Goal: Information Seeking & Learning: Learn about a topic

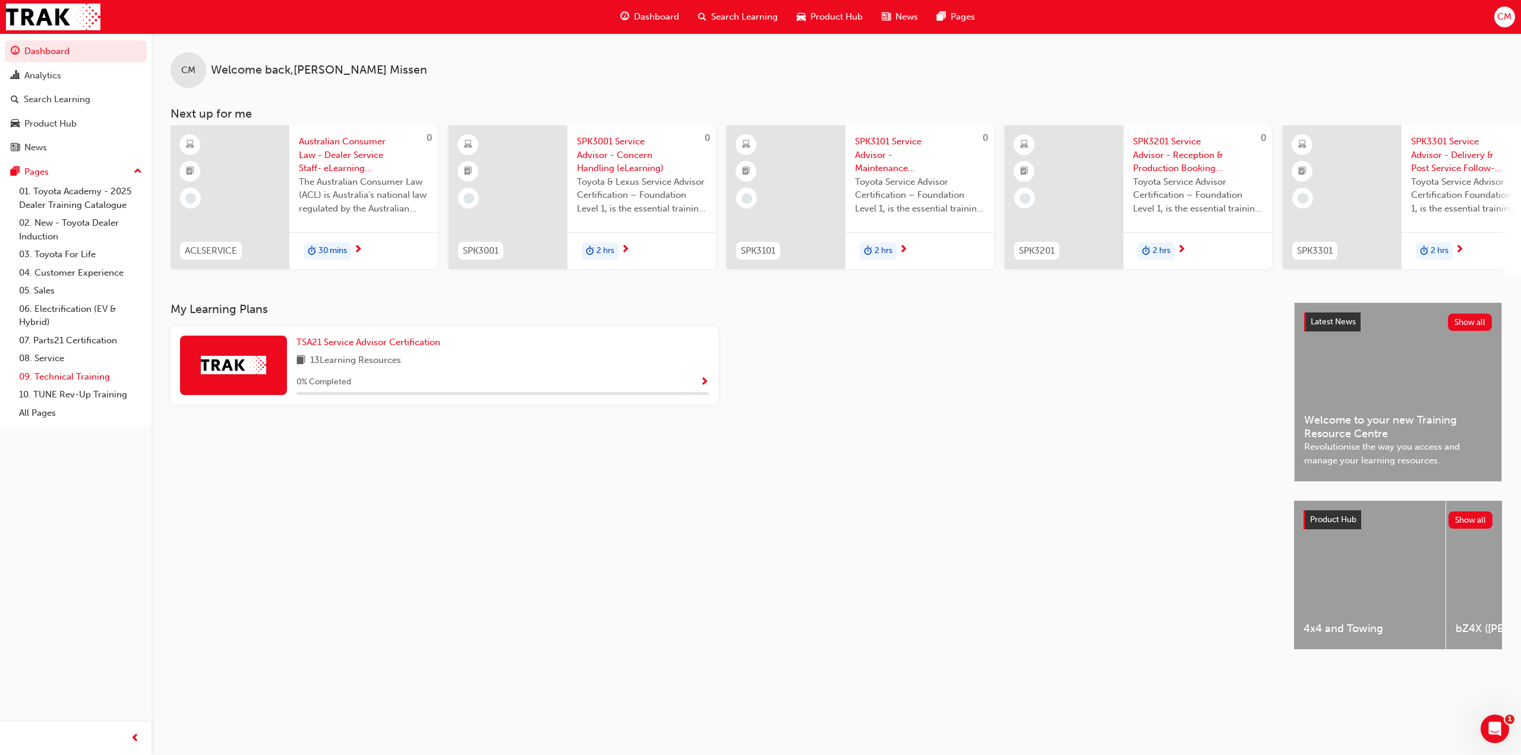
click at [48, 375] on link "09. Technical Training" at bounding box center [80, 377] width 132 height 18
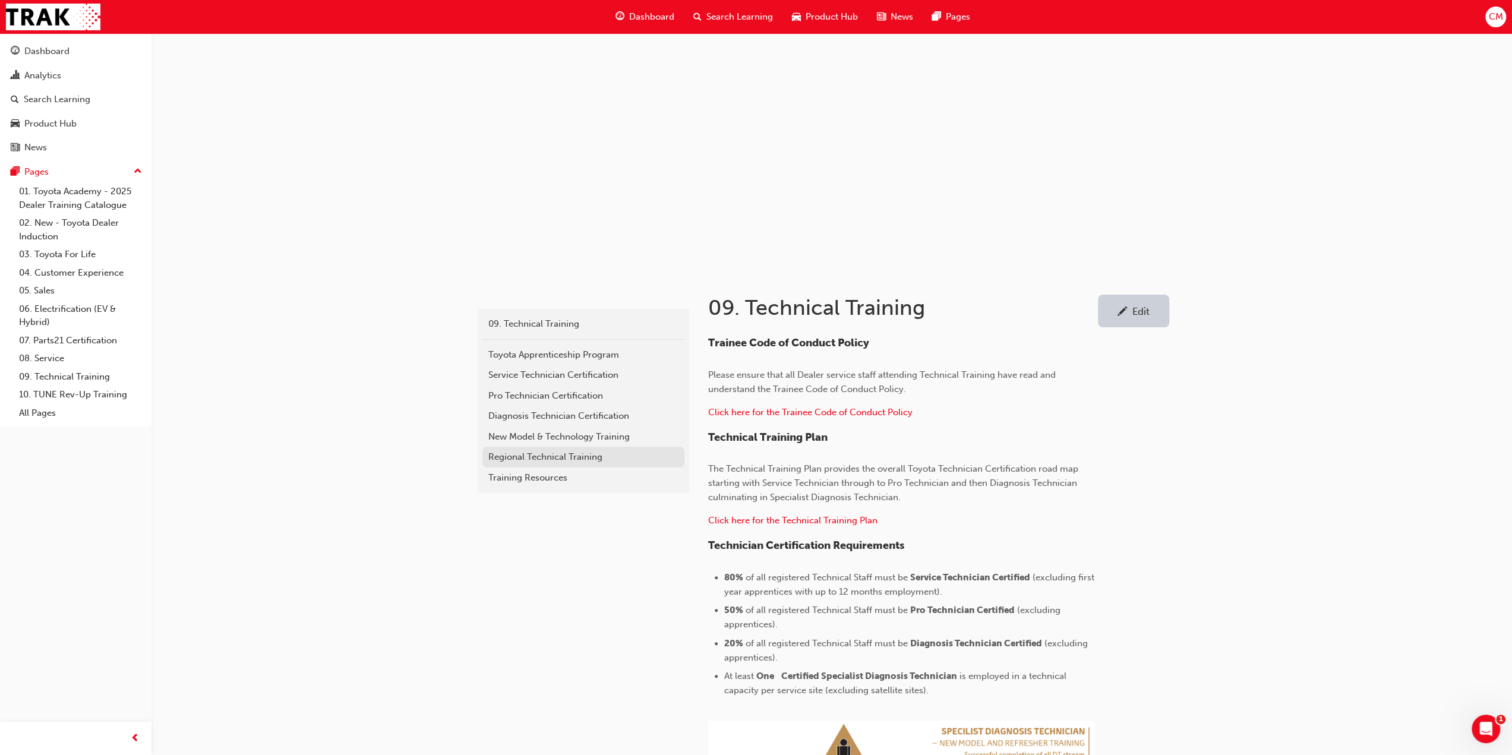
click at [502, 456] on div "Regional Technical Training" at bounding box center [583, 457] width 190 height 14
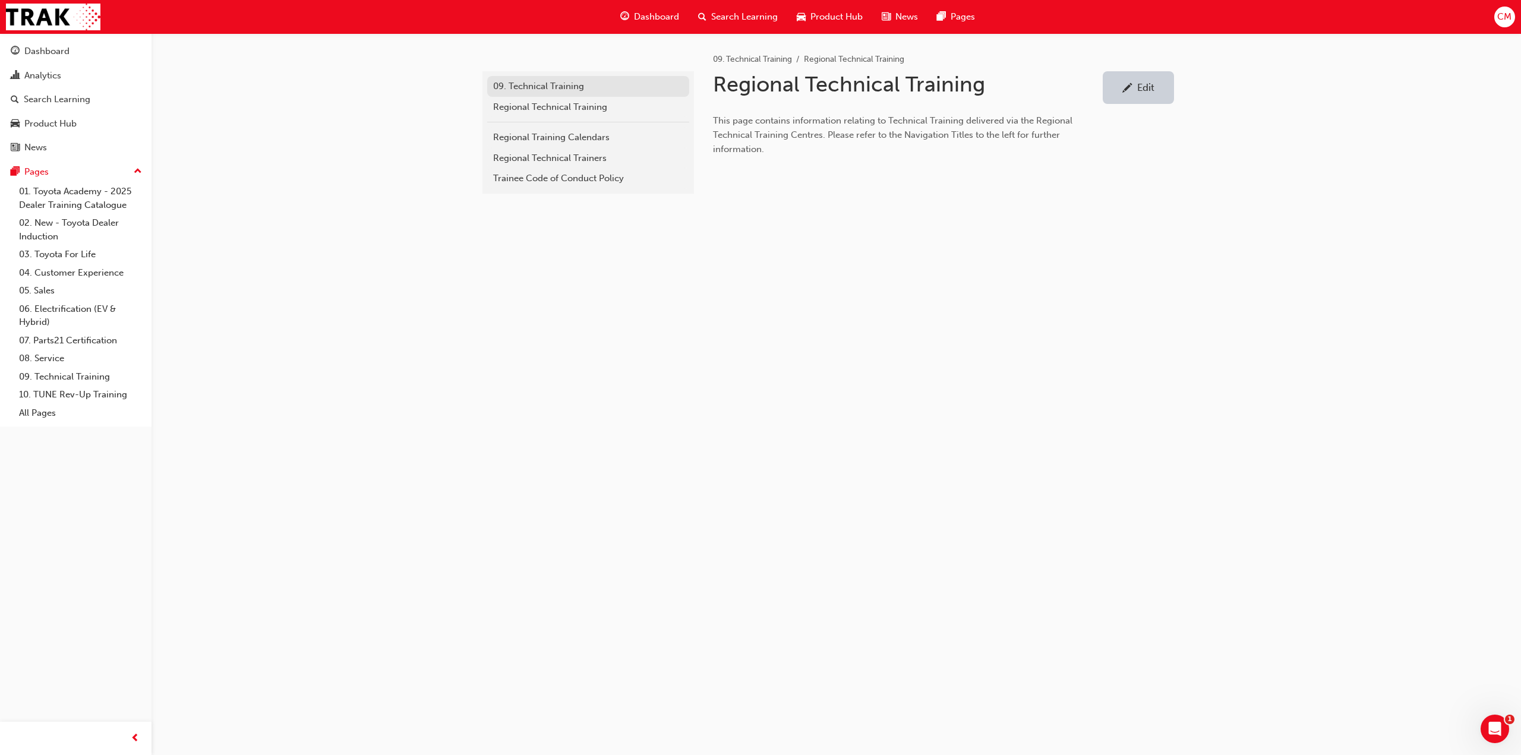
click at [535, 85] on div "09. Technical Training" at bounding box center [588, 87] width 190 height 14
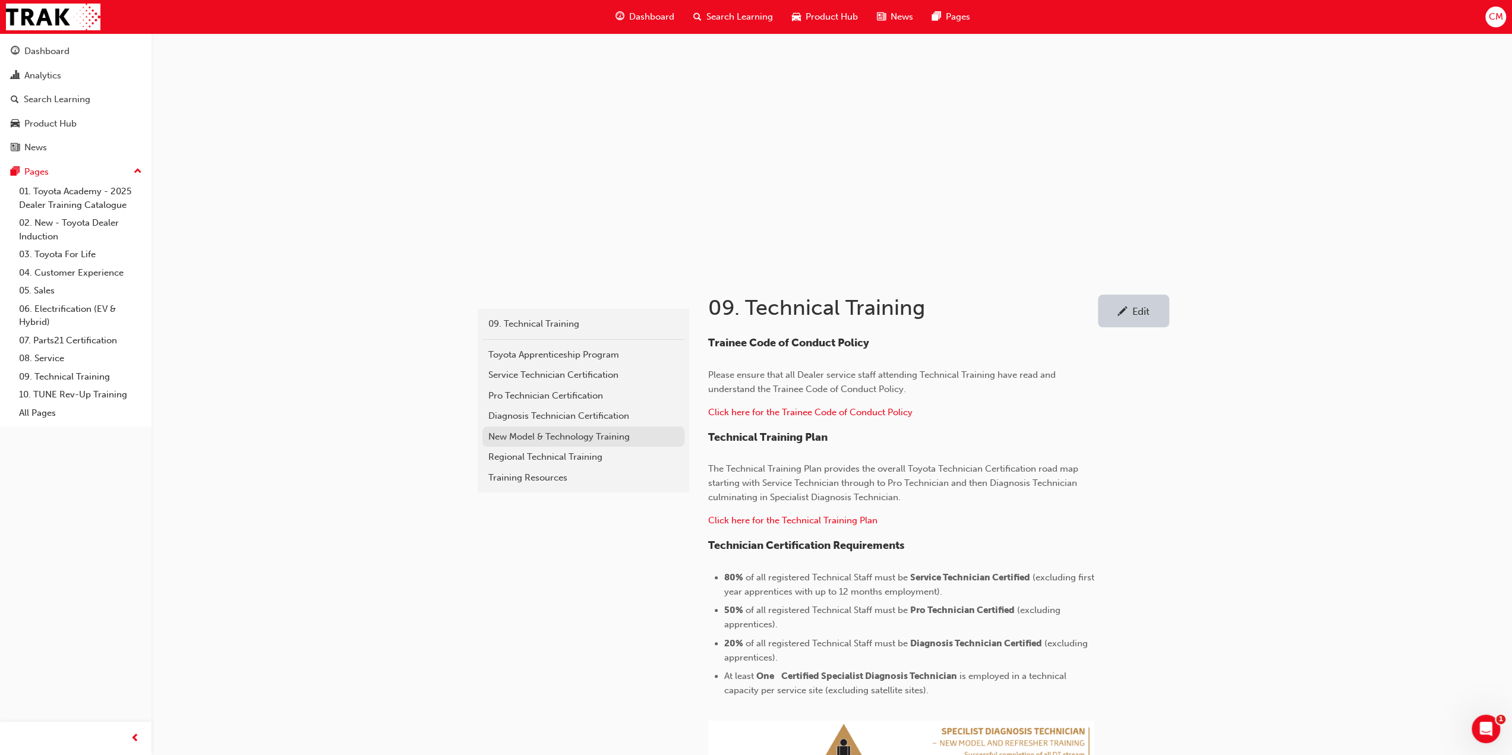
click at [511, 436] on div "New Model & Technology Training" at bounding box center [583, 437] width 190 height 14
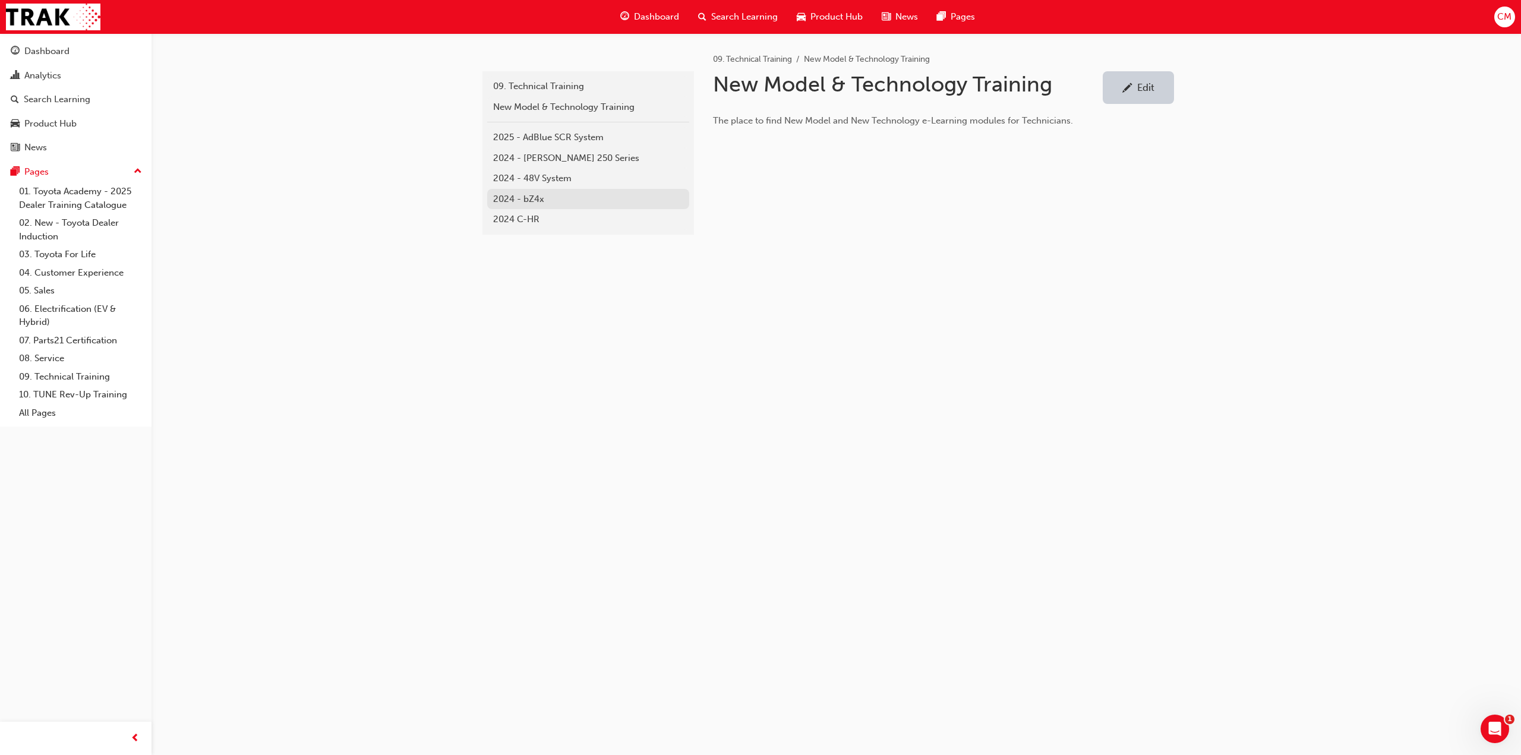
click at [537, 195] on div "2024 - bZ4x" at bounding box center [588, 199] width 190 height 14
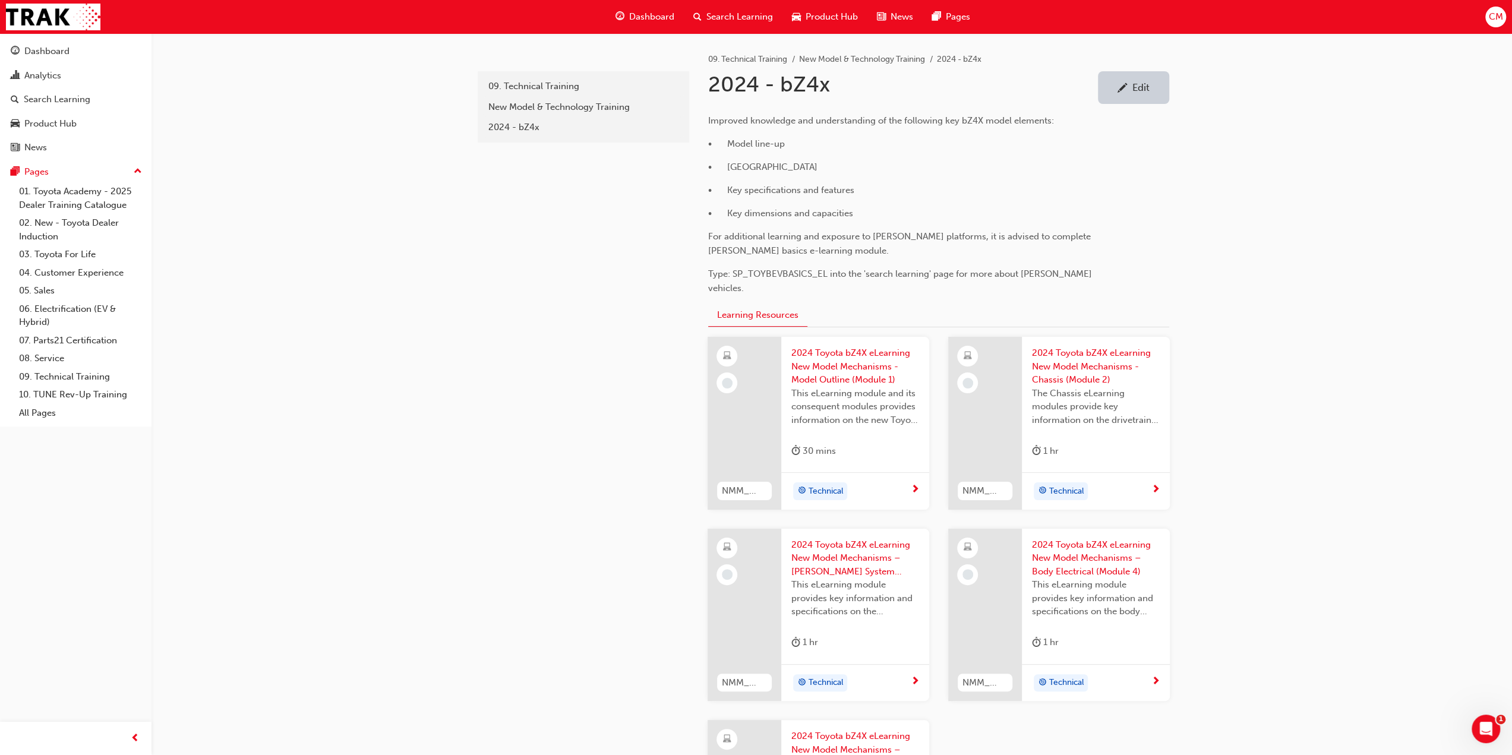
click at [1136, 86] on div "Edit" at bounding box center [1140, 87] width 17 height 12
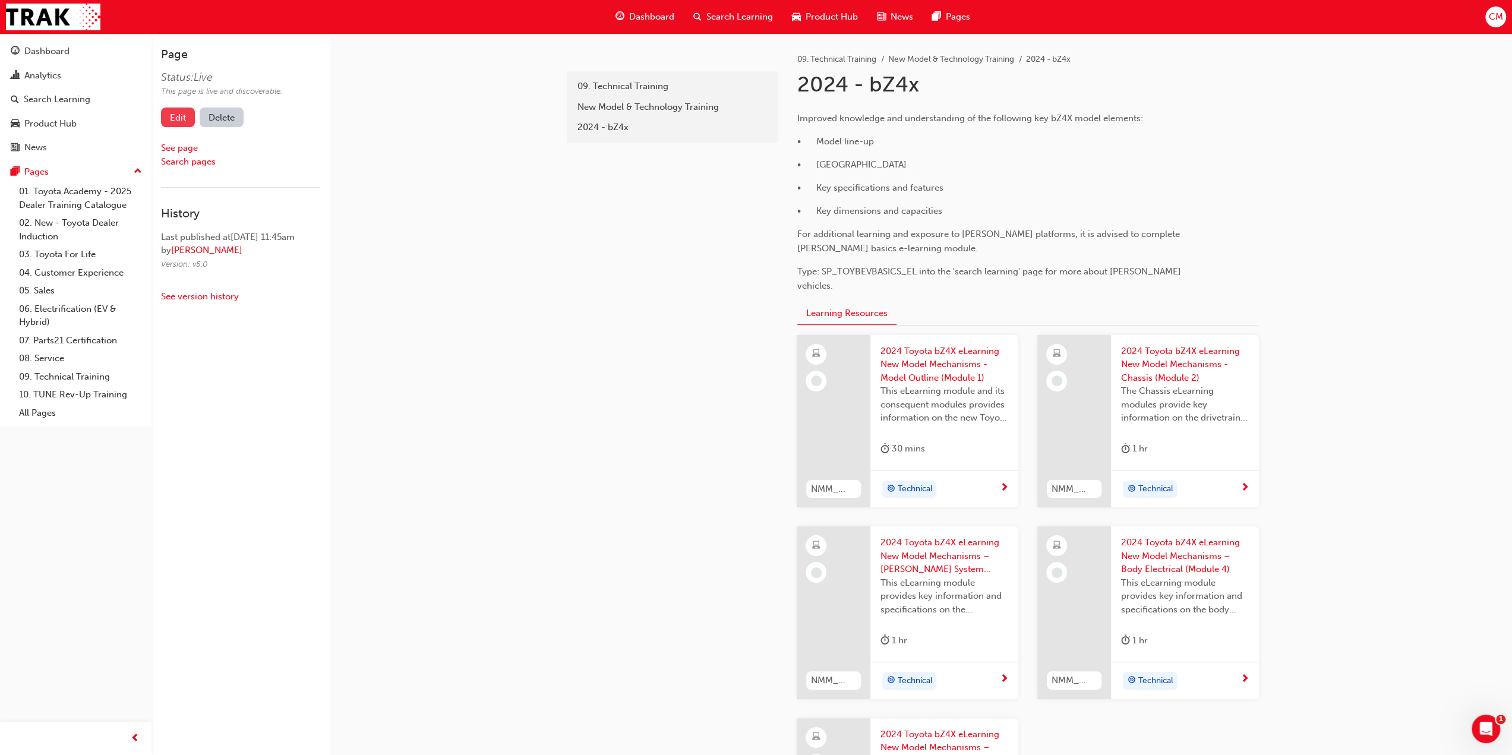
click at [175, 115] on link "Edit" at bounding box center [178, 118] width 34 height 20
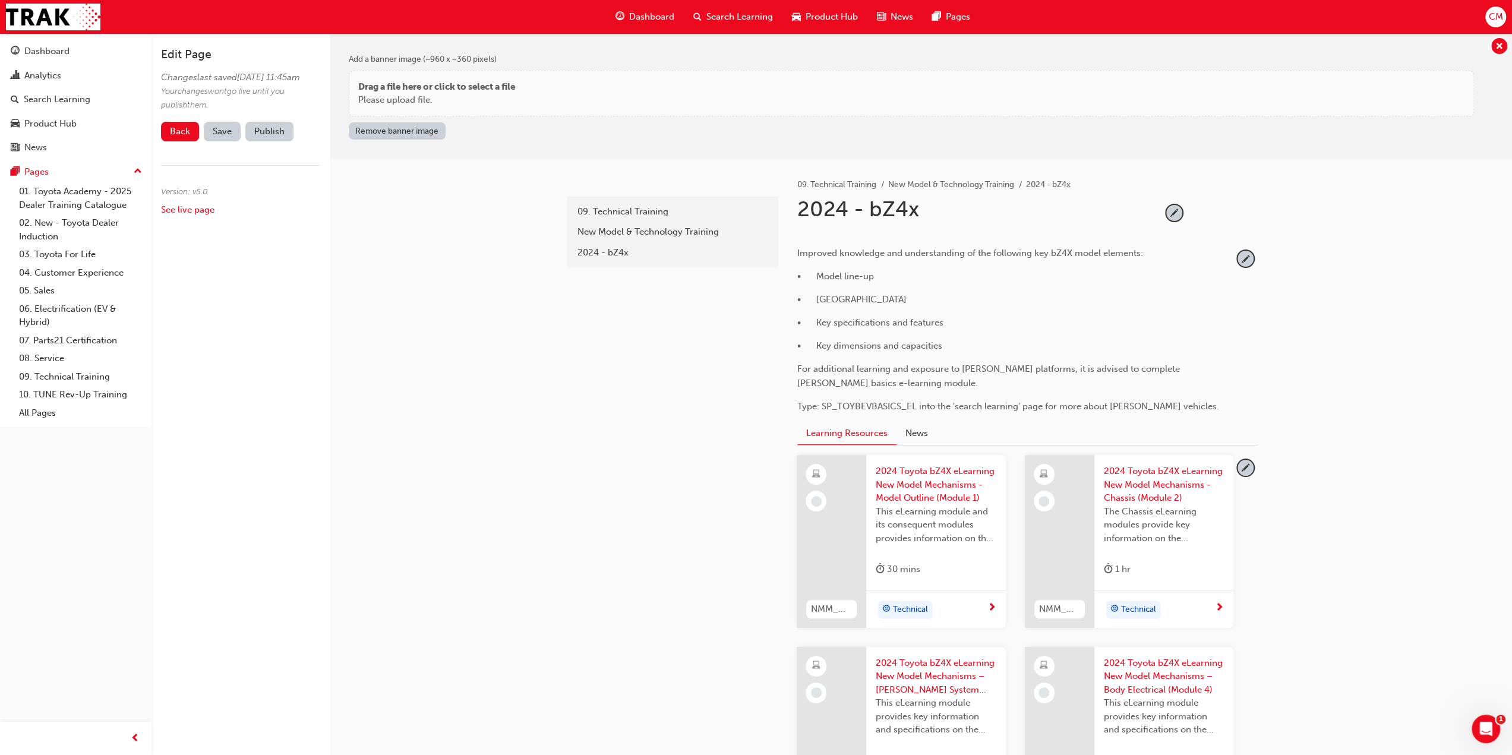
click at [918, 205] on div "2024 - bZ4x" at bounding box center [979, 214] width 364 height 36
click at [1175, 213] on span "pencil-icon" at bounding box center [1174, 213] width 16 height 16
click at [919, 206] on input "2024 - bZ4x" at bounding box center [975, 211] width 364 height 31
type input "2024 - bZ4X"
click at [217, 137] on span "Save" at bounding box center [222, 131] width 19 height 11
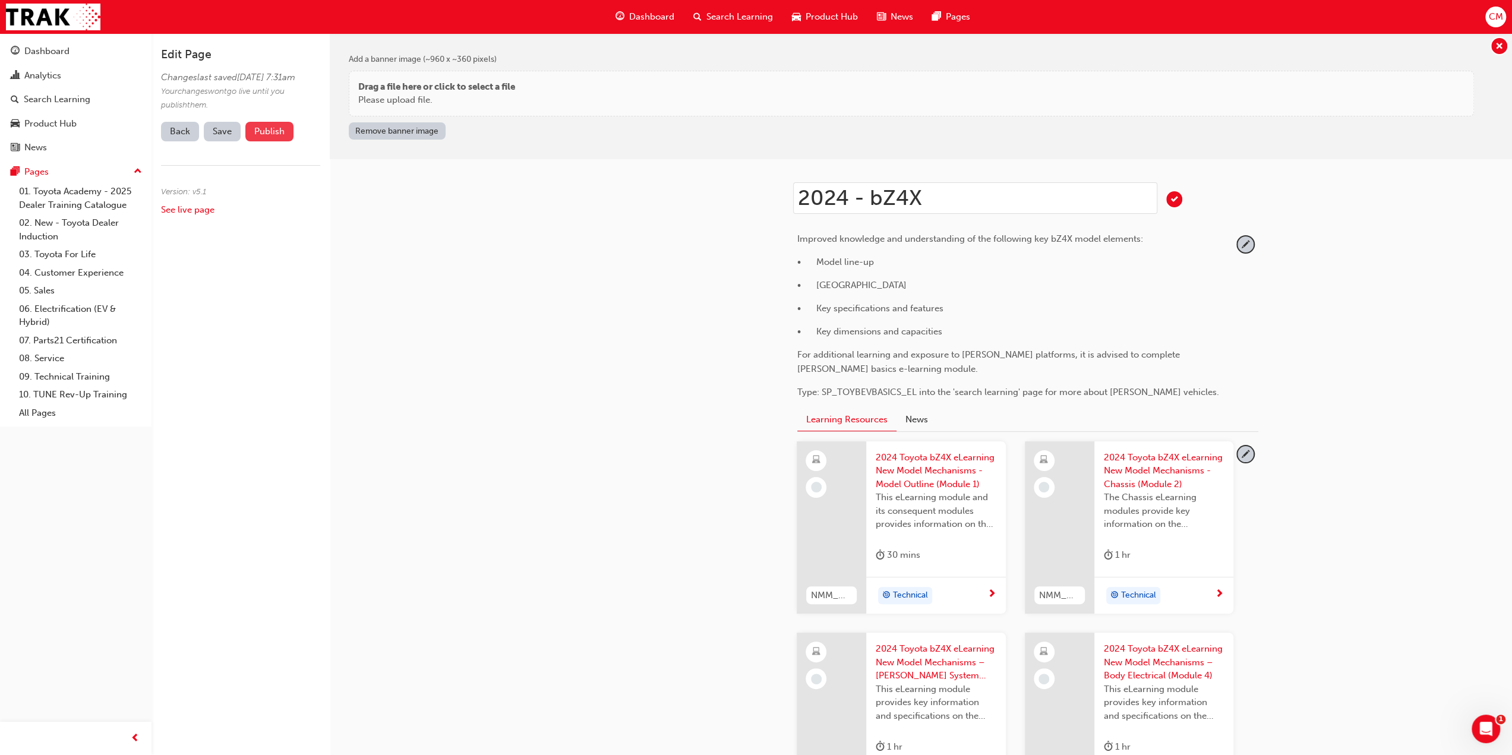
click at [270, 141] on button "Publish" at bounding box center [269, 132] width 48 height 20
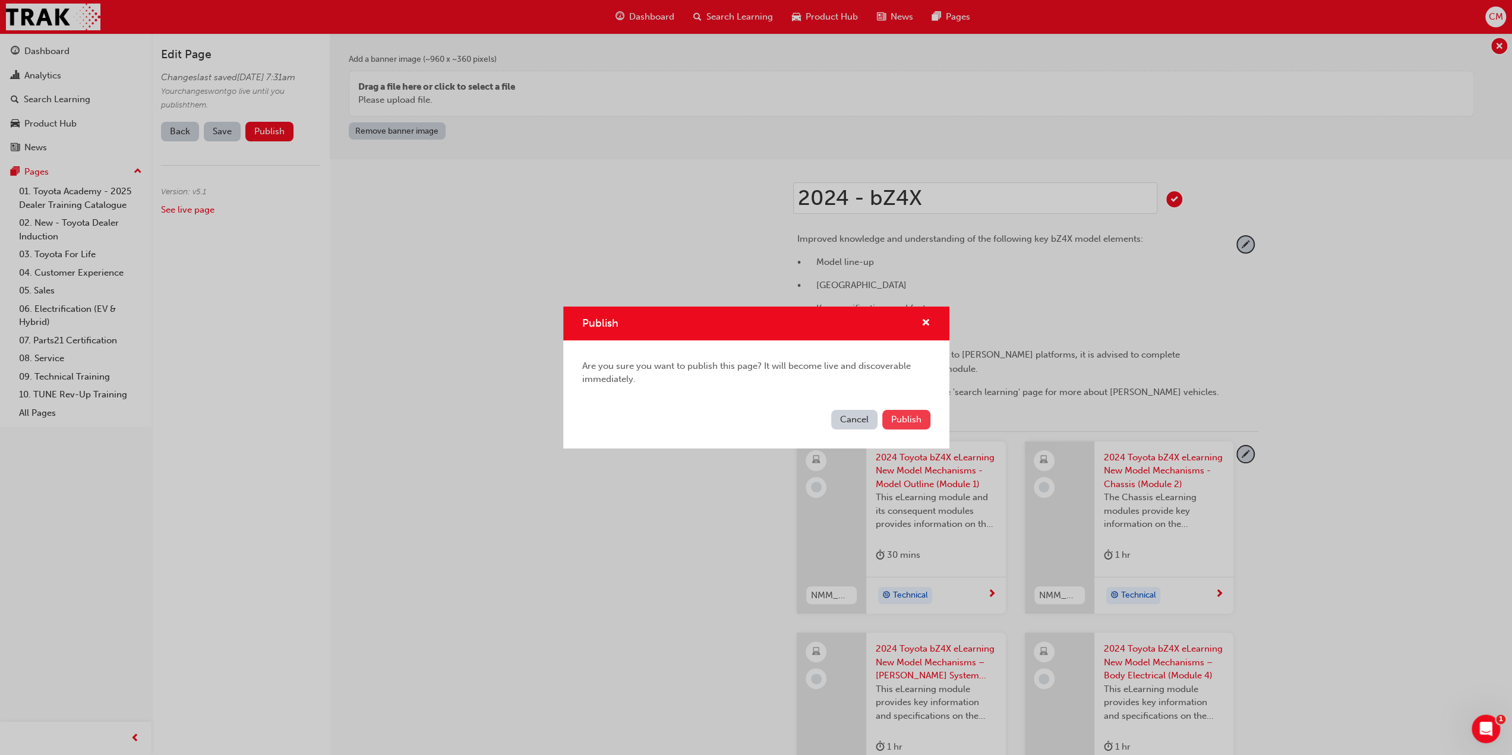
click at [915, 419] on span "Publish" at bounding box center [906, 419] width 30 height 11
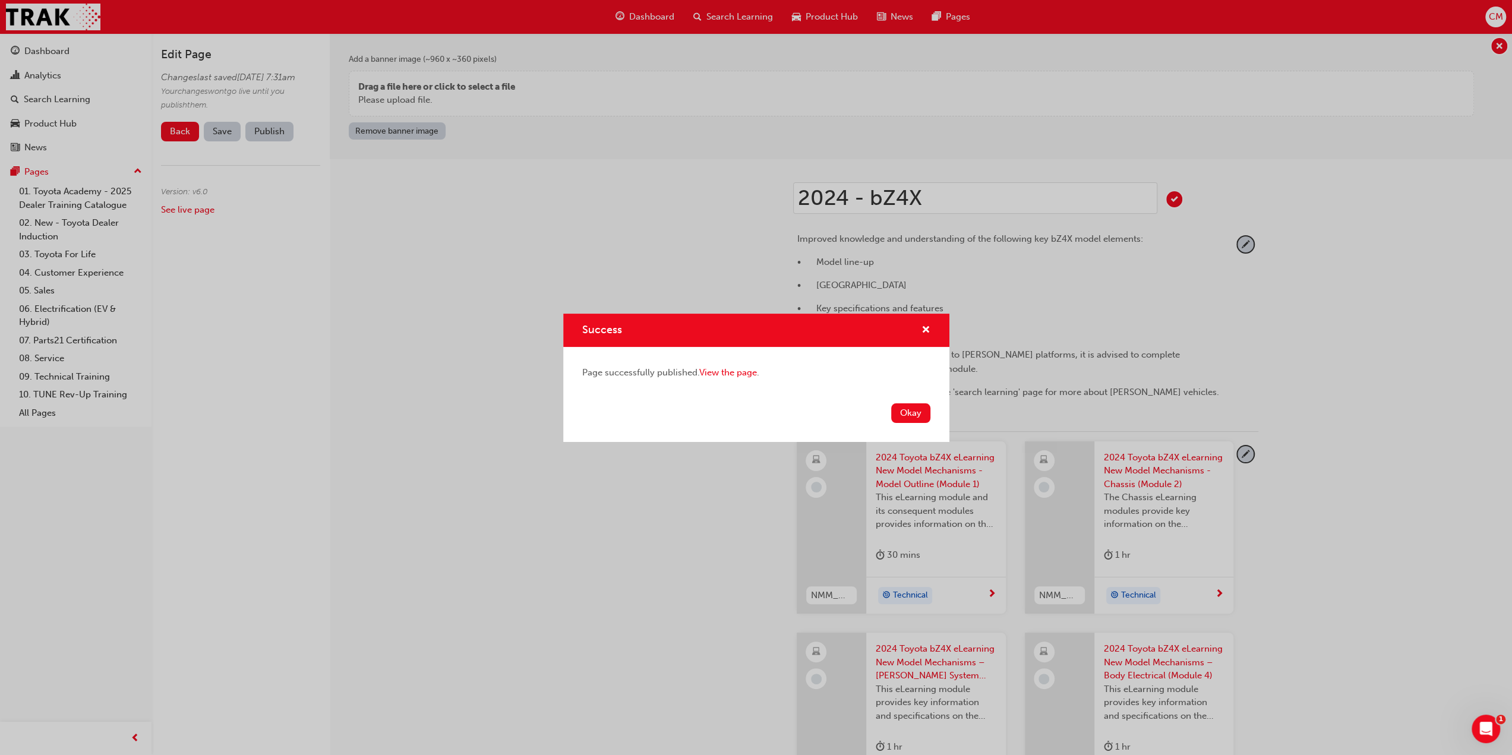
click at [915, 419] on button "Okay" at bounding box center [910, 413] width 39 height 20
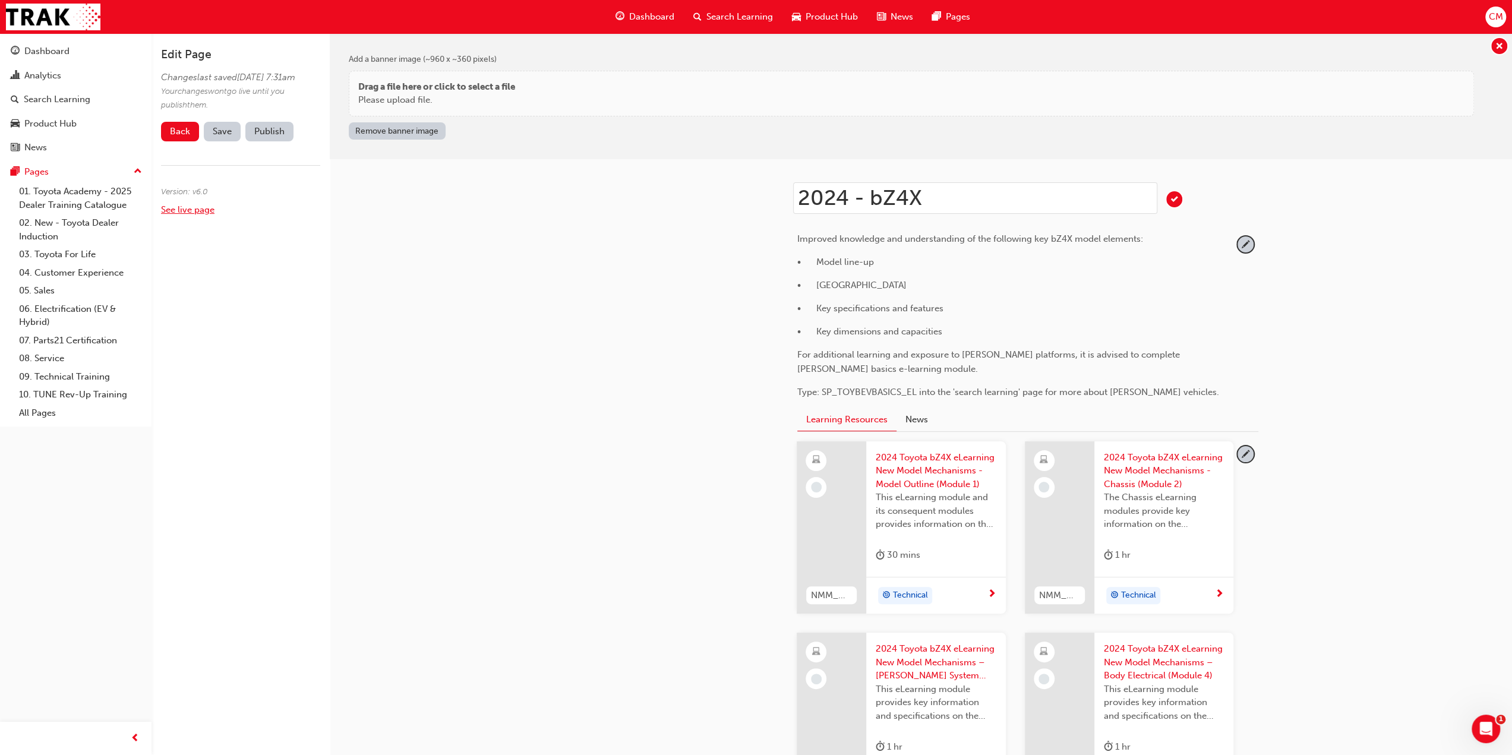
click at [169, 215] on link "See live page" at bounding box center [187, 209] width 53 height 11
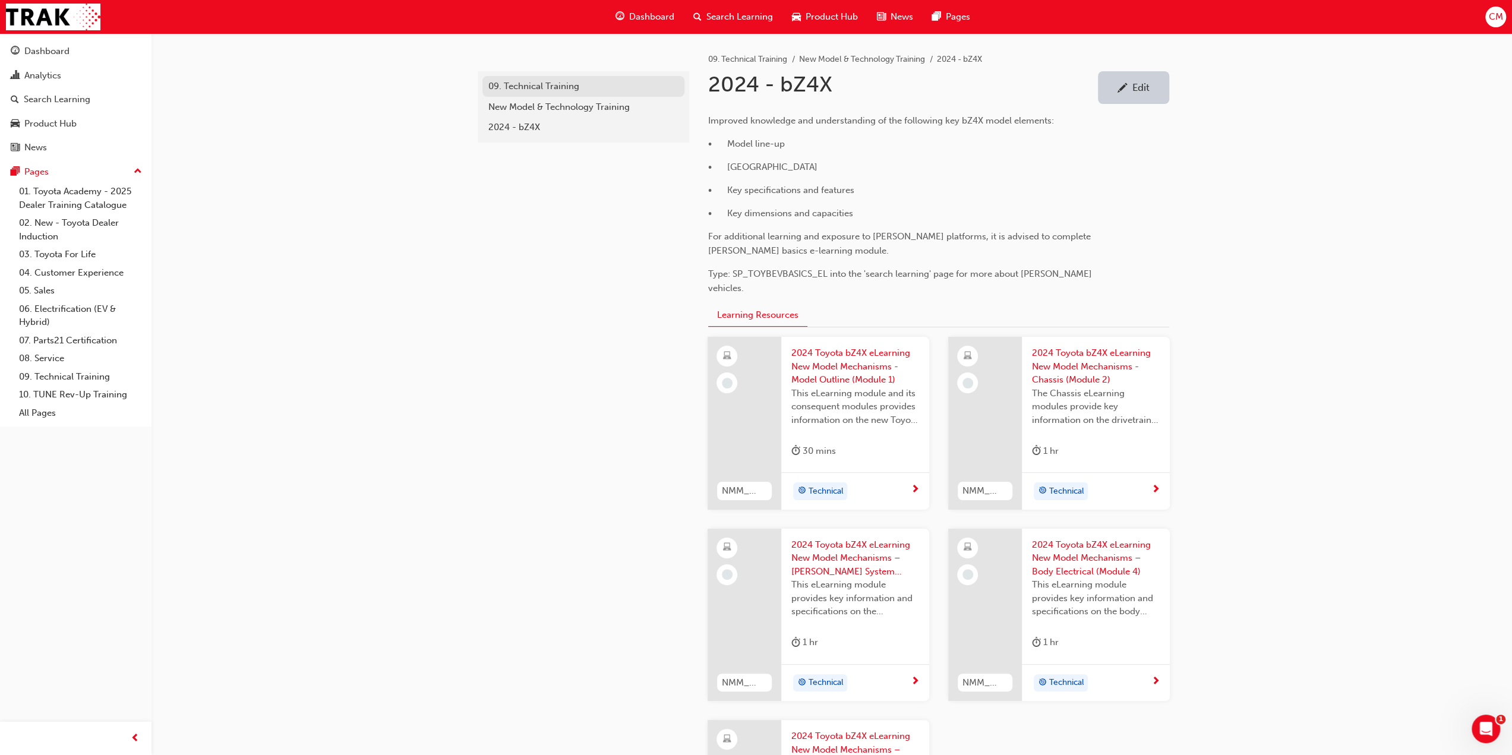
click at [526, 82] on div "09. Technical Training" at bounding box center [583, 87] width 190 height 14
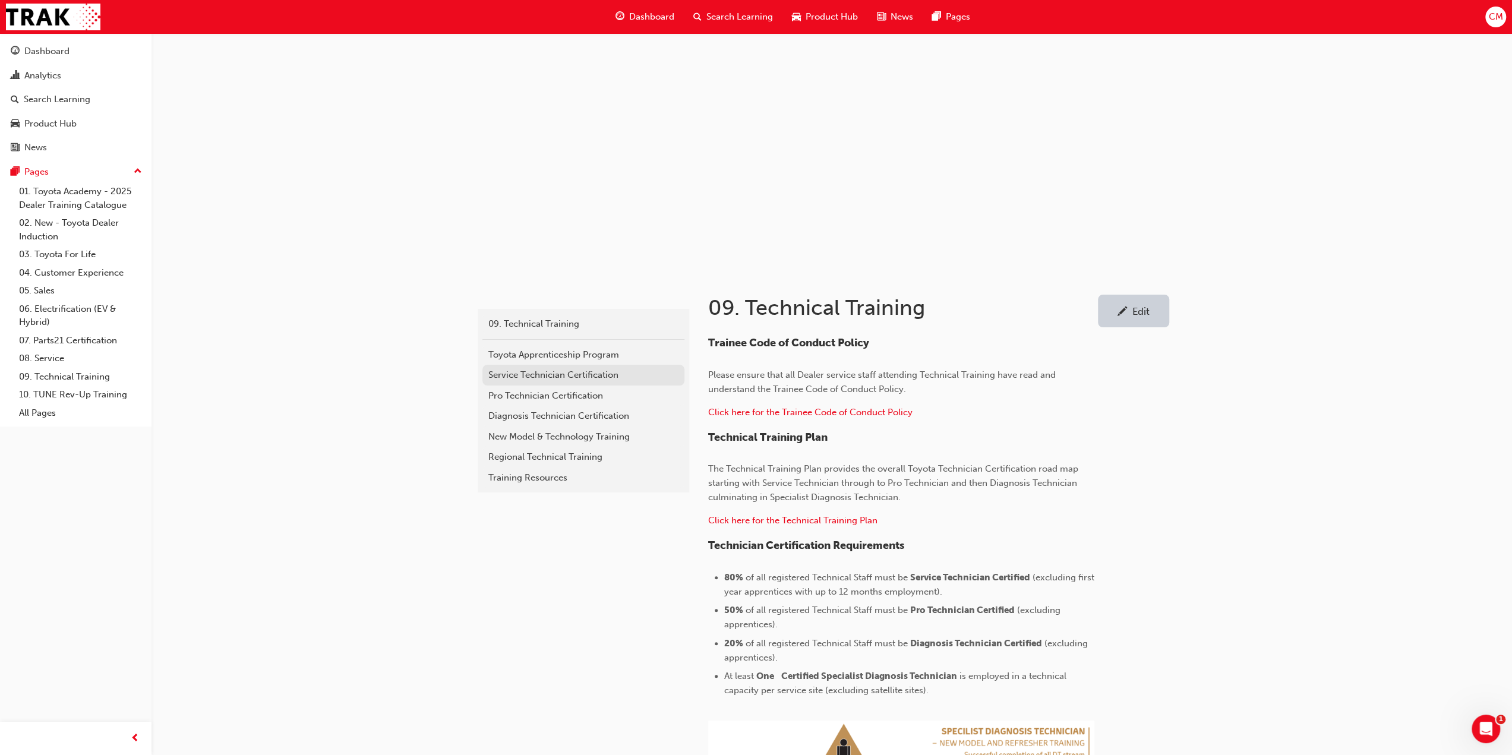
click at [494, 375] on div "Service Technician Certification" at bounding box center [583, 375] width 190 height 14
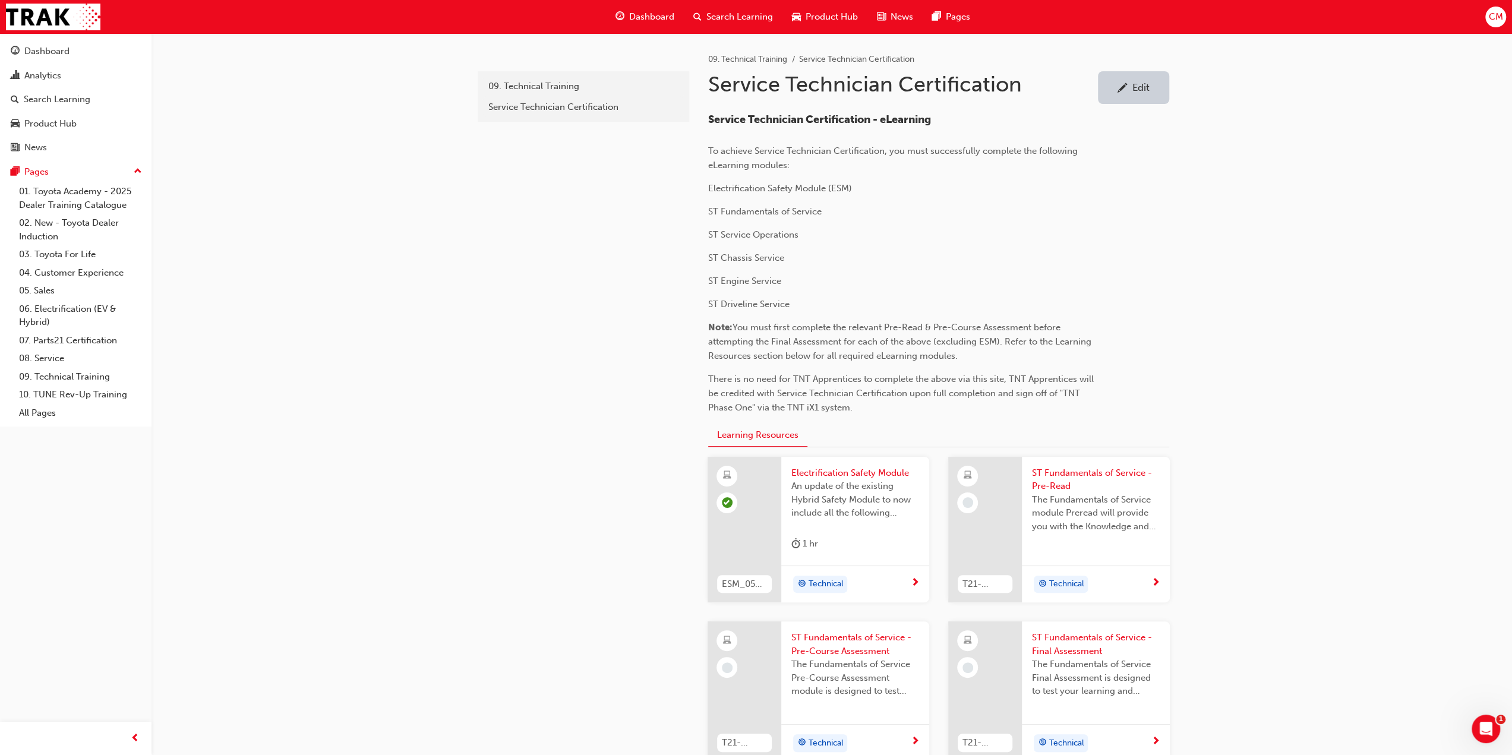
click at [1128, 87] on div "Edit" at bounding box center [1133, 87] width 53 height 15
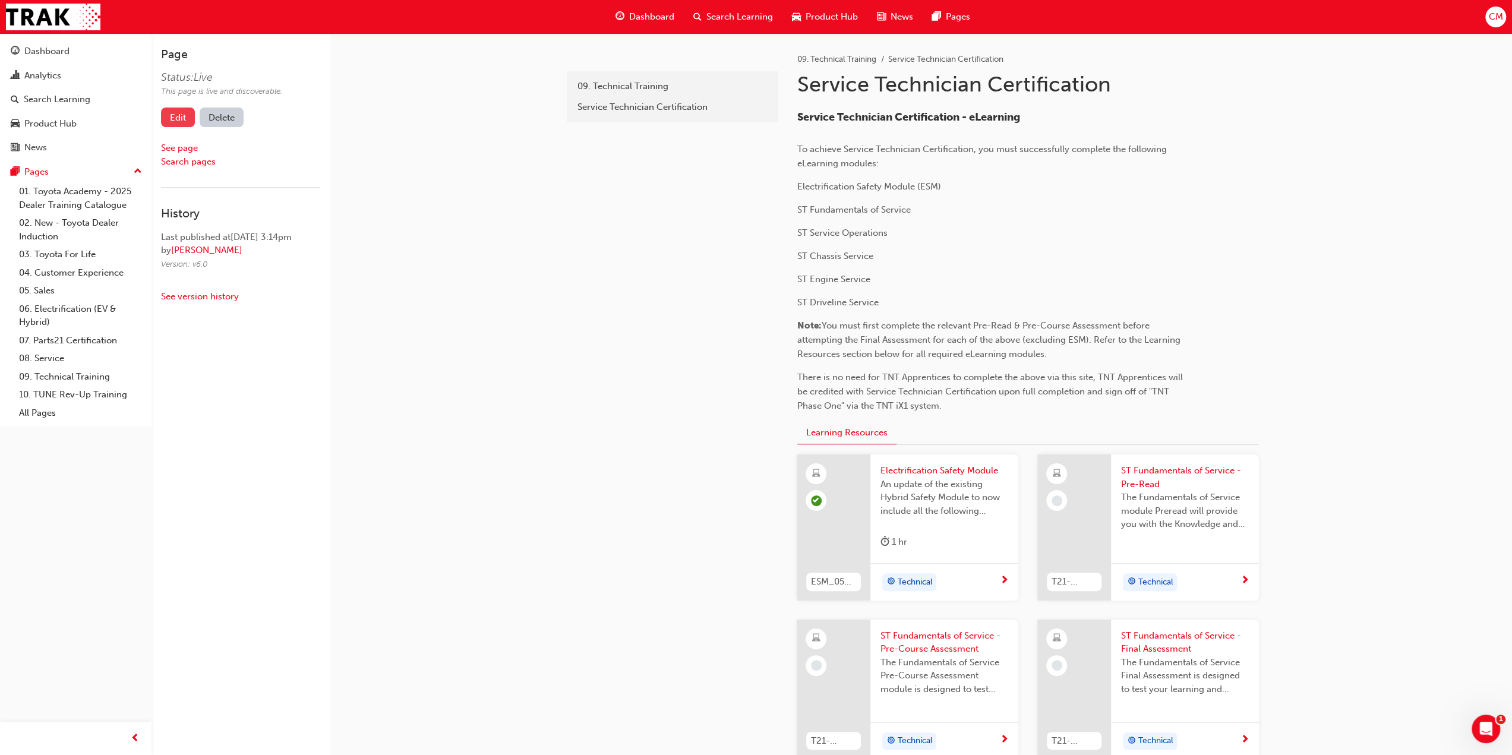
click at [177, 119] on link "Edit" at bounding box center [178, 118] width 34 height 20
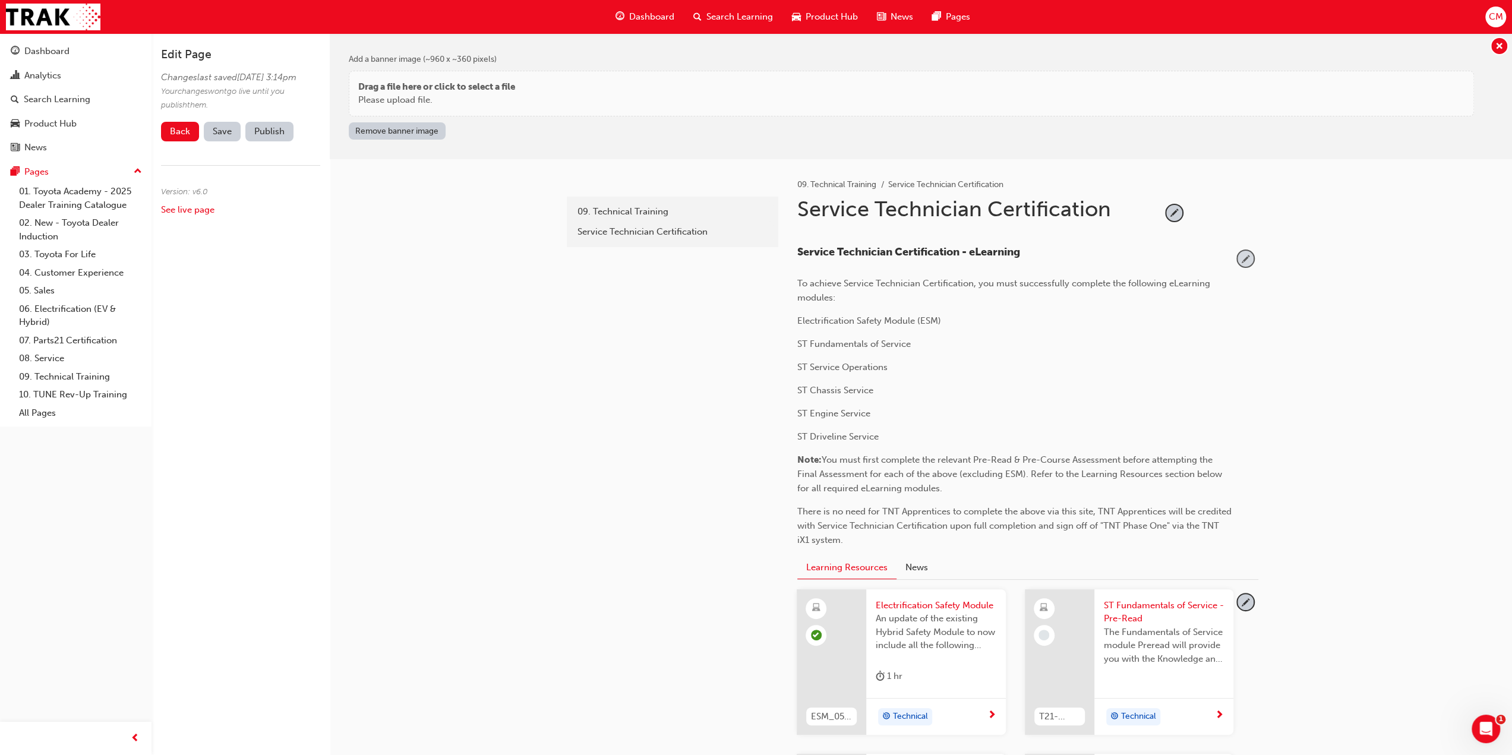
click at [1242, 258] on span "pencil-icon" at bounding box center [1245, 259] width 16 height 16
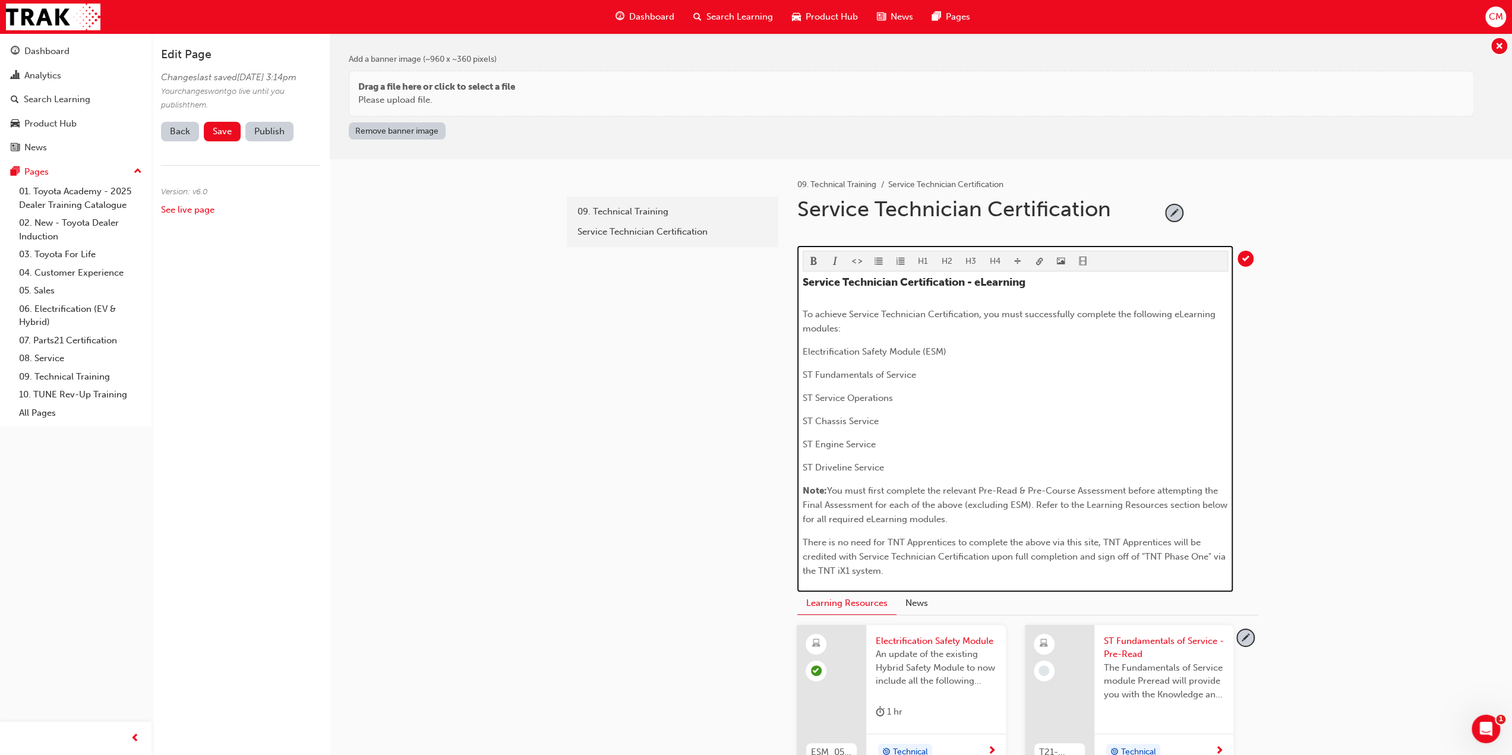
click at [836, 328] on span "To achieve Service Technician Certification, you must successfully complete the…" at bounding box center [1009, 321] width 415 height 25
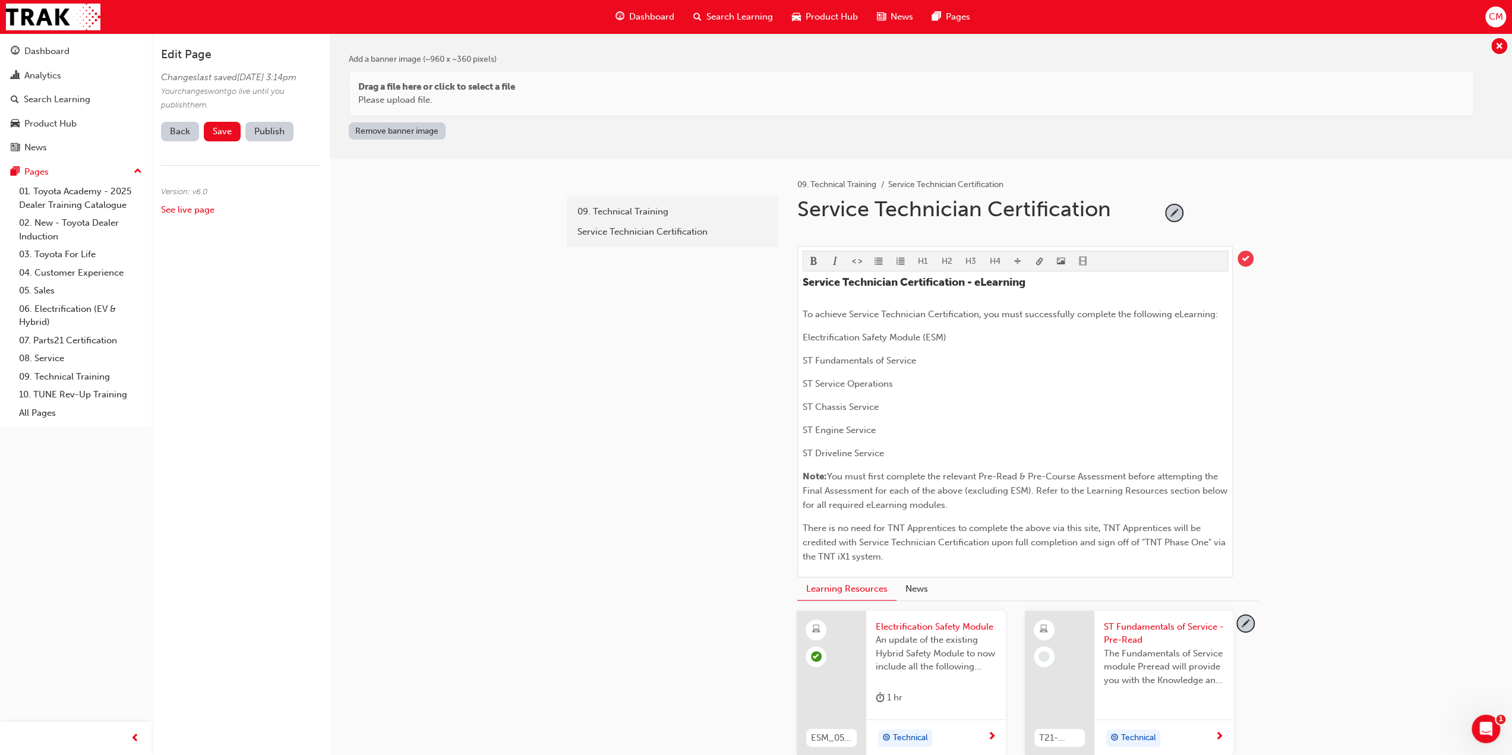
click at [1247, 256] on span "tick-icon" at bounding box center [1245, 259] width 16 height 16
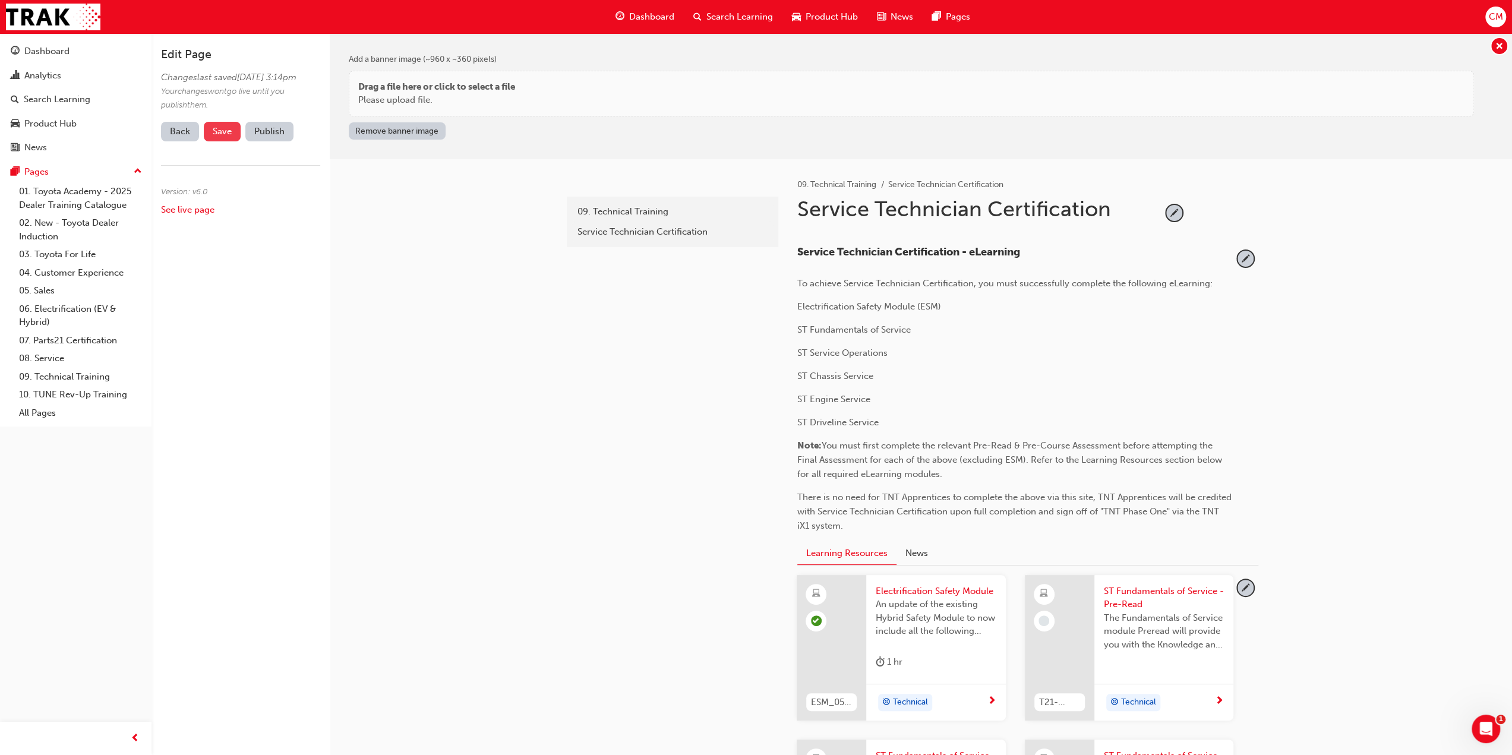
click at [228, 137] on span "Save" at bounding box center [222, 131] width 19 height 11
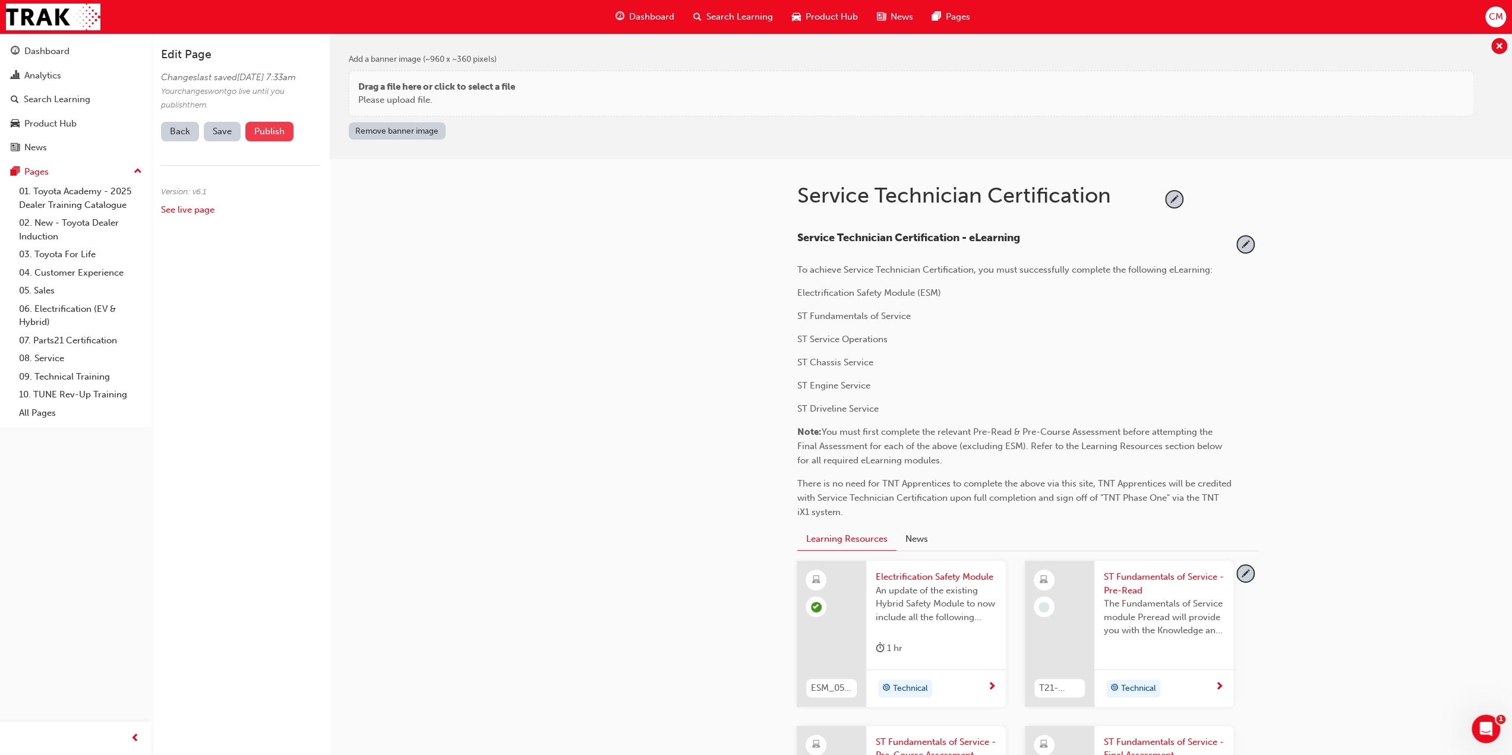
click at [266, 141] on button "Publish" at bounding box center [269, 132] width 48 height 20
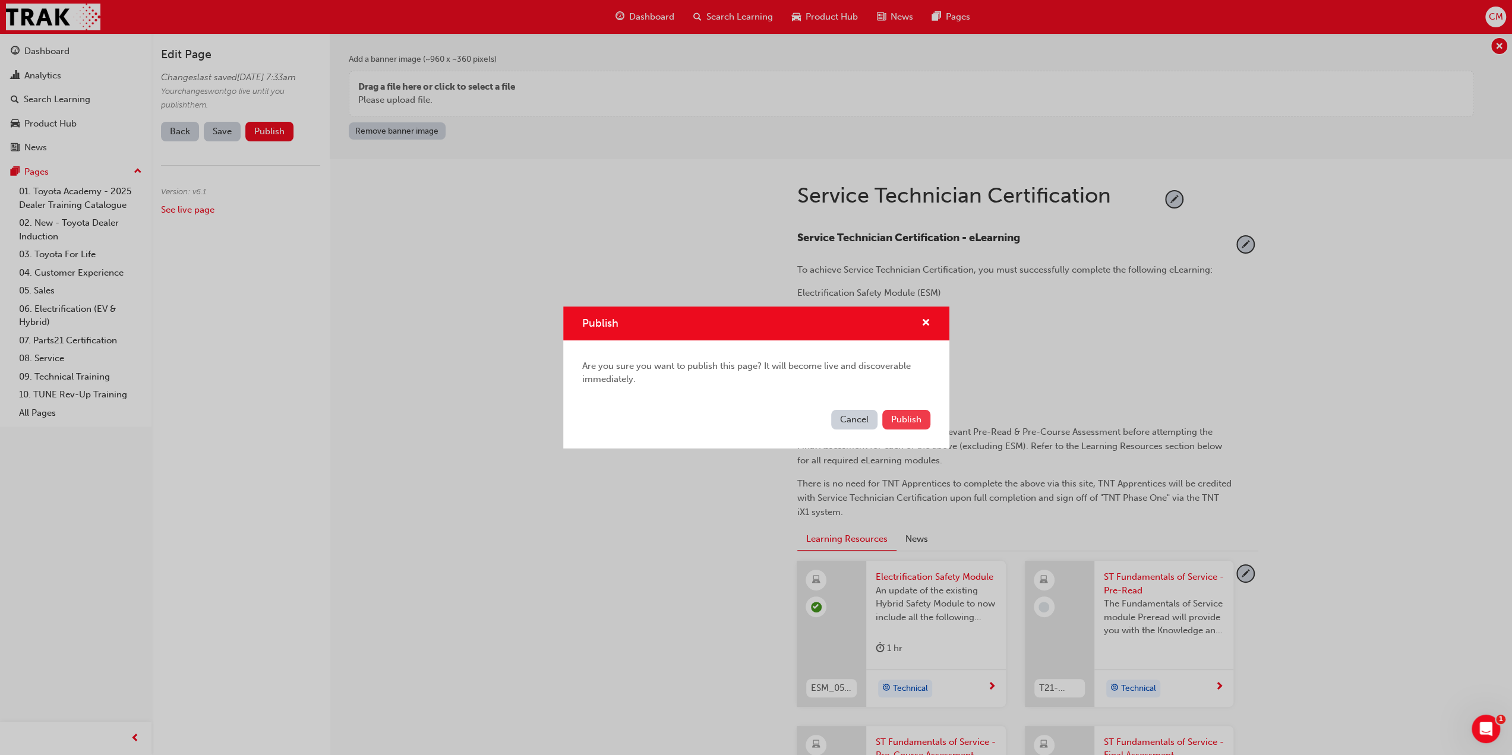
click at [898, 423] on span "Publish" at bounding box center [906, 419] width 30 height 11
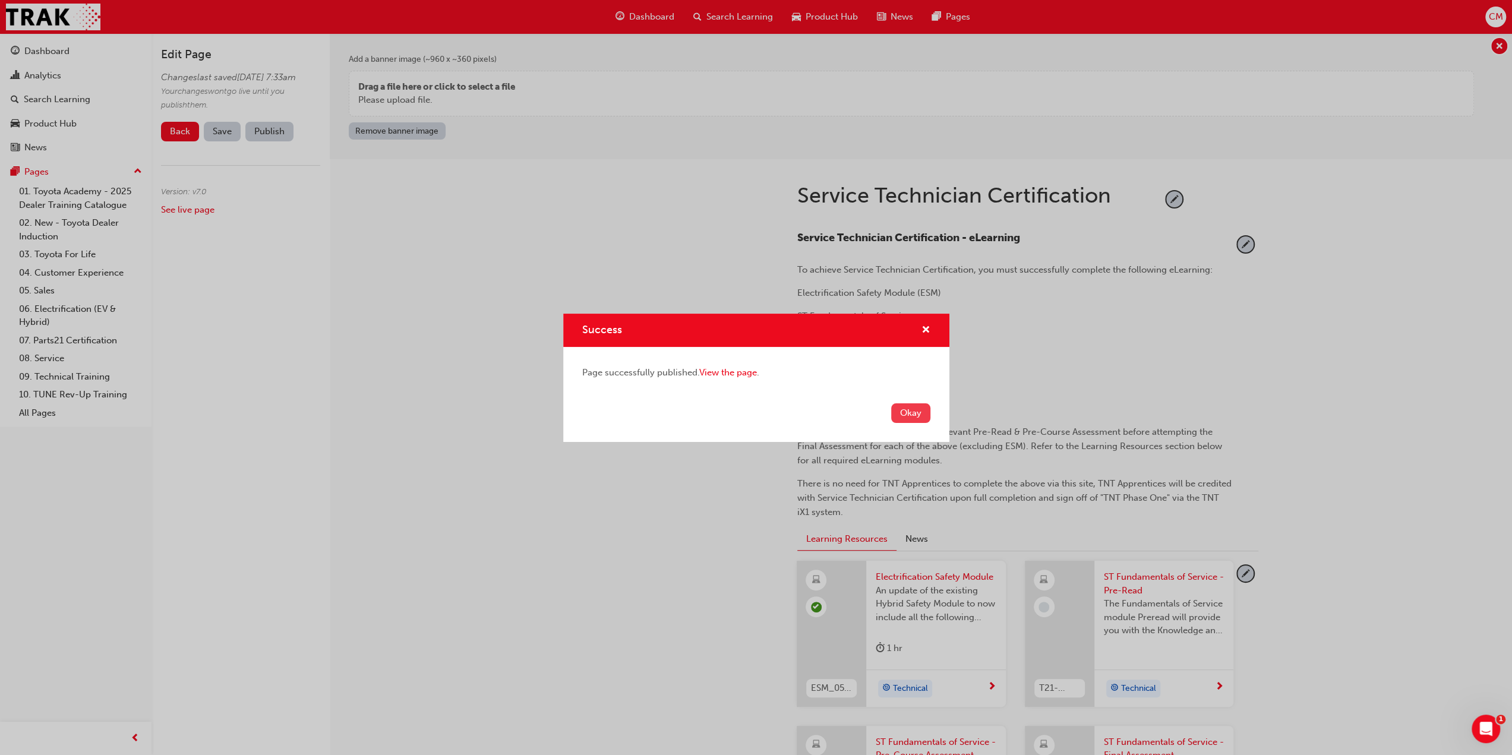
click at [905, 413] on button "Okay" at bounding box center [910, 413] width 39 height 20
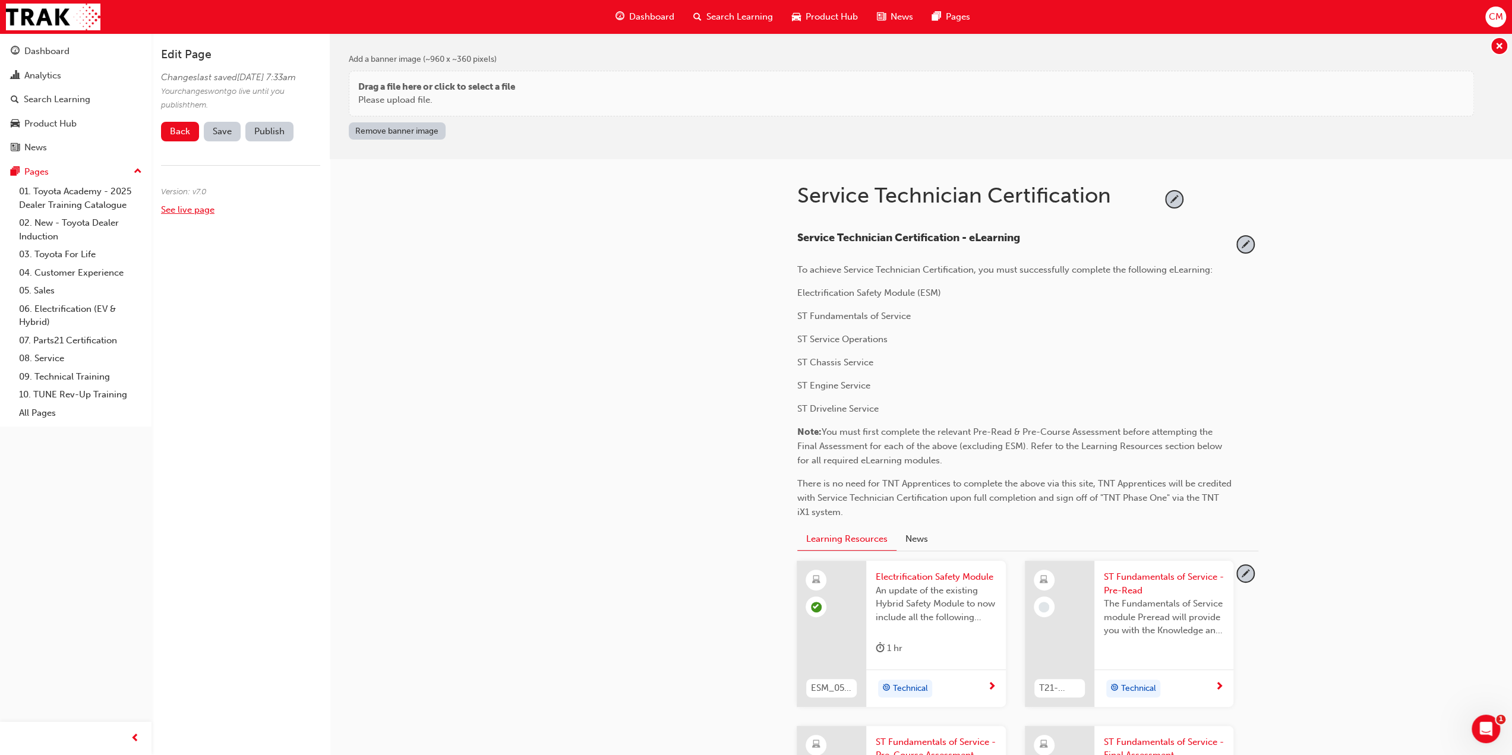
click at [189, 215] on link "See live page" at bounding box center [187, 209] width 53 height 11
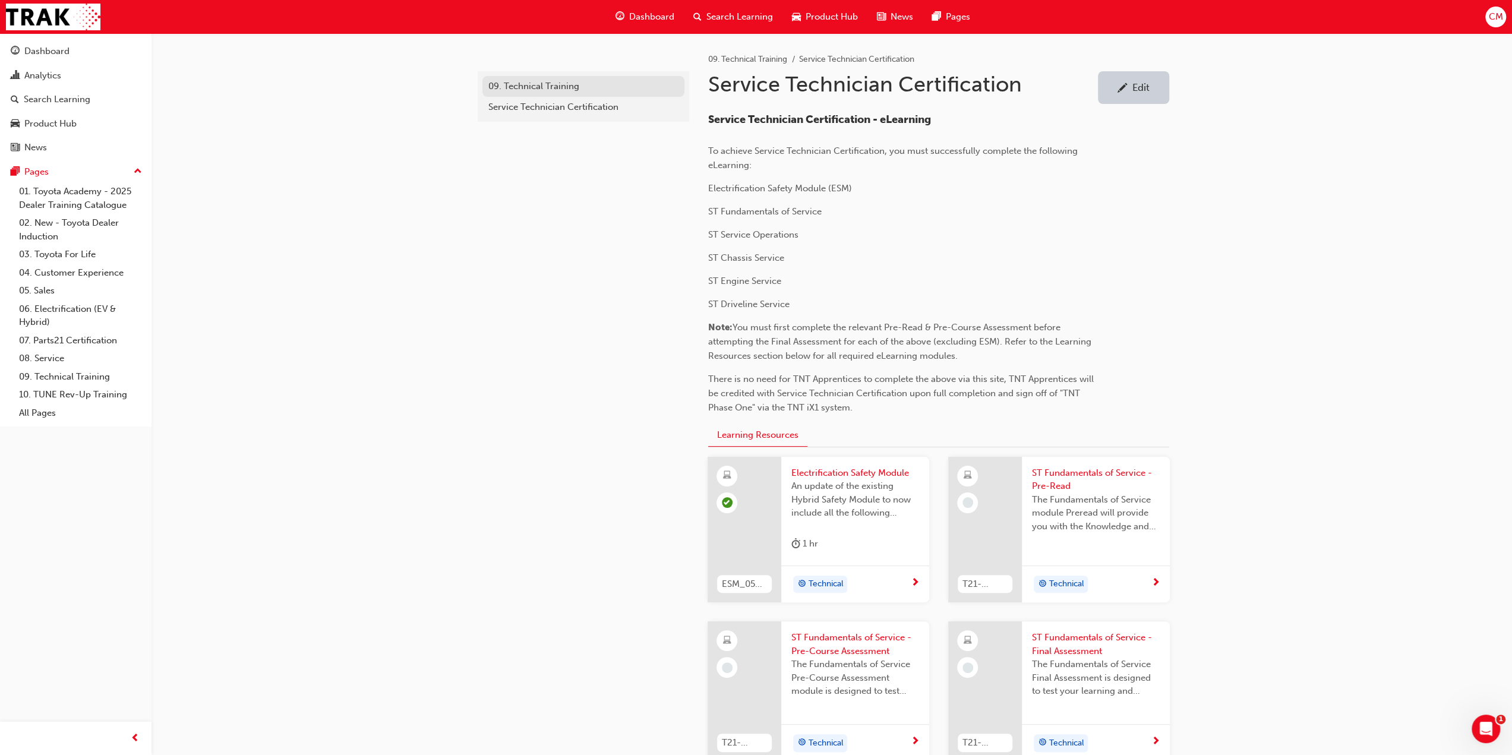
click at [521, 83] on div "09. Technical Training" at bounding box center [583, 87] width 190 height 14
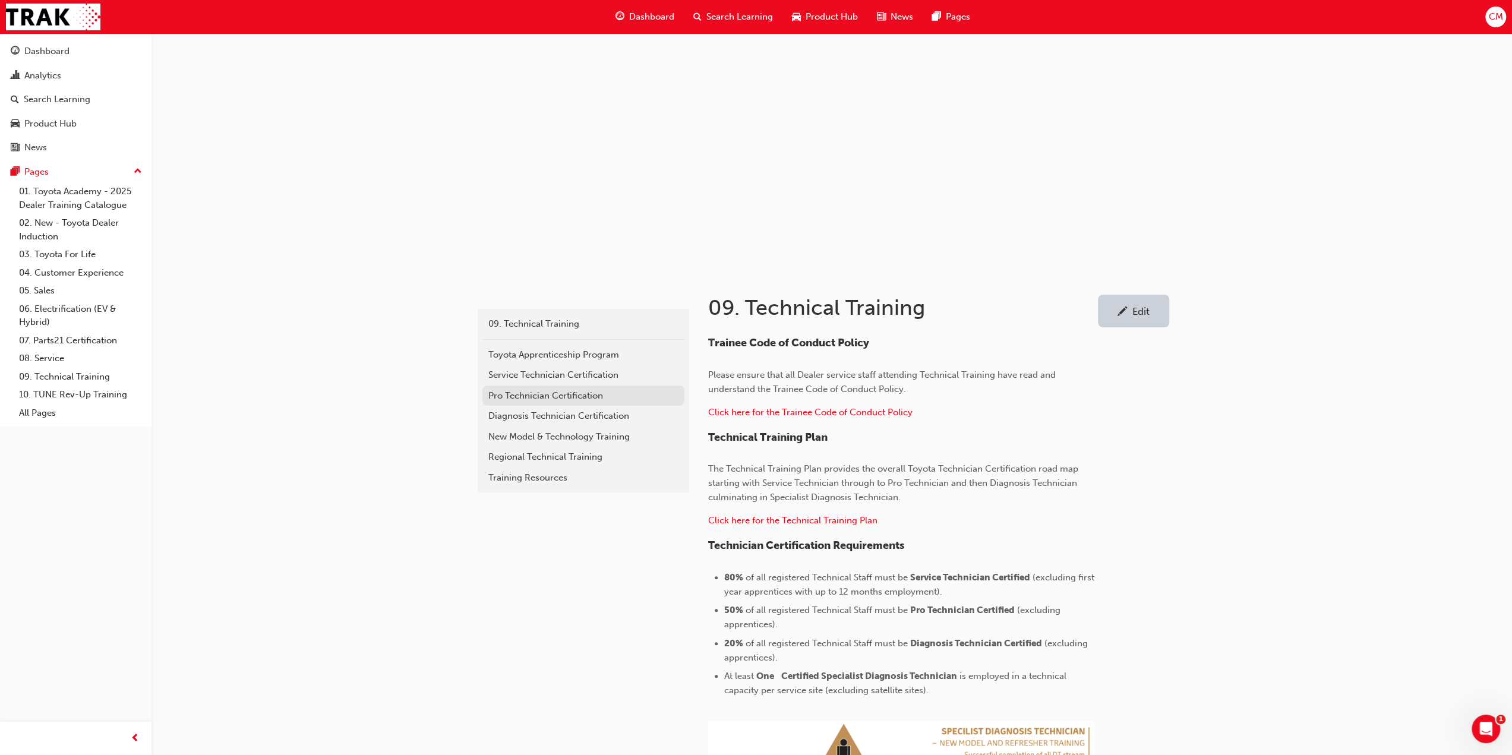
click at [523, 396] on div "Pro Technician Certification" at bounding box center [583, 396] width 190 height 14
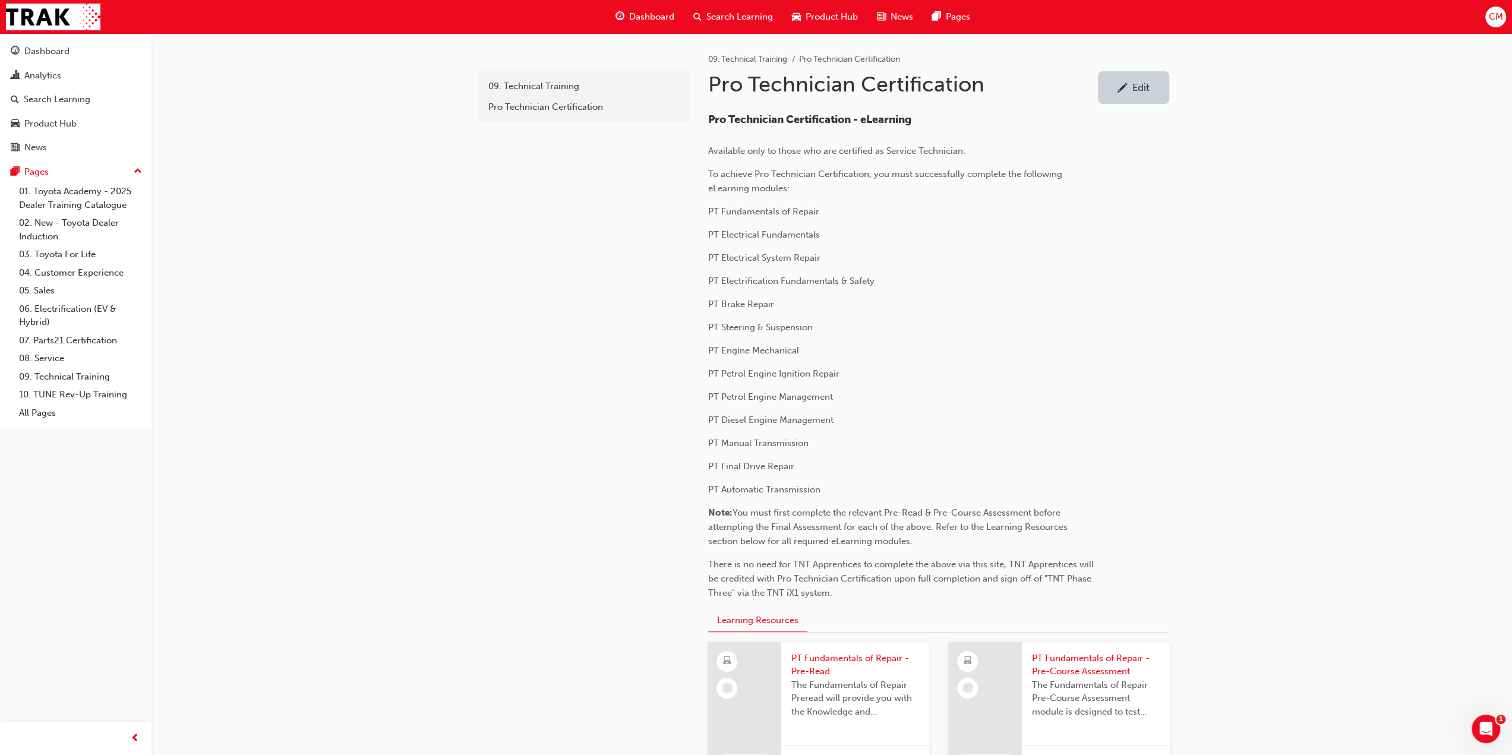
click at [1143, 93] on div "Edit" at bounding box center [1133, 87] width 53 height 15
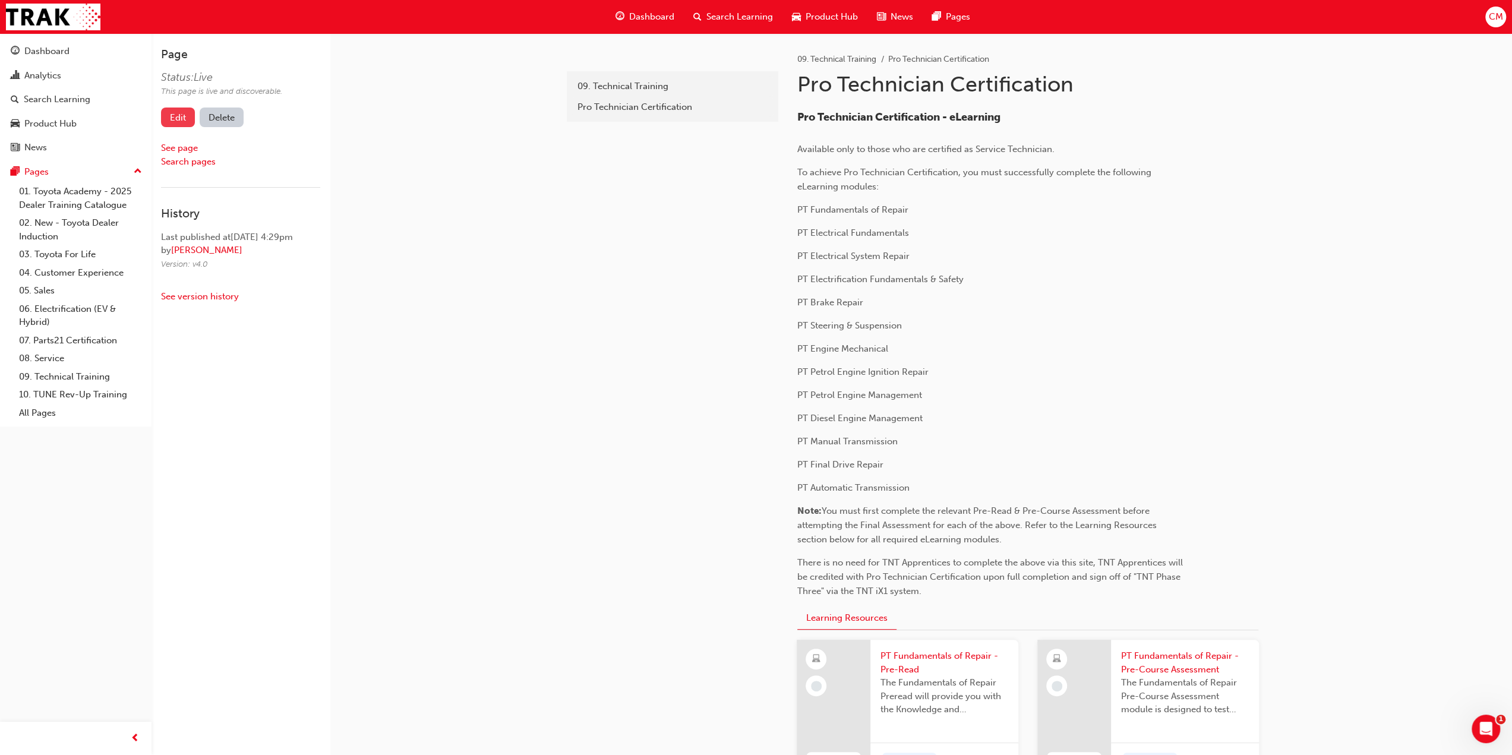
click at [169, 115] on link "Edit" at bounding box center [178, 118] width 34 height 20
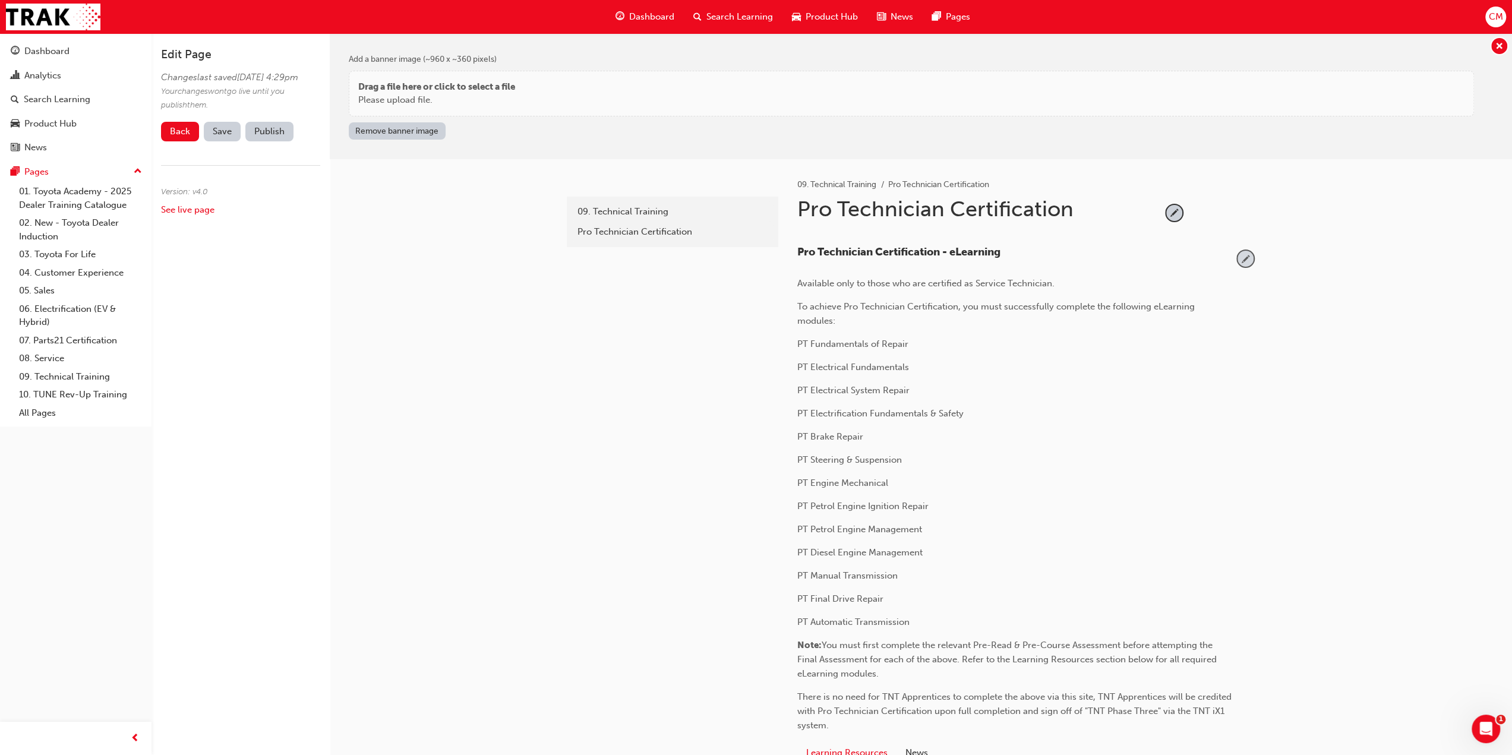
click at [1243, 254] on span "pencil-icon" at bounding box center [1245, 259] width 16 height 16
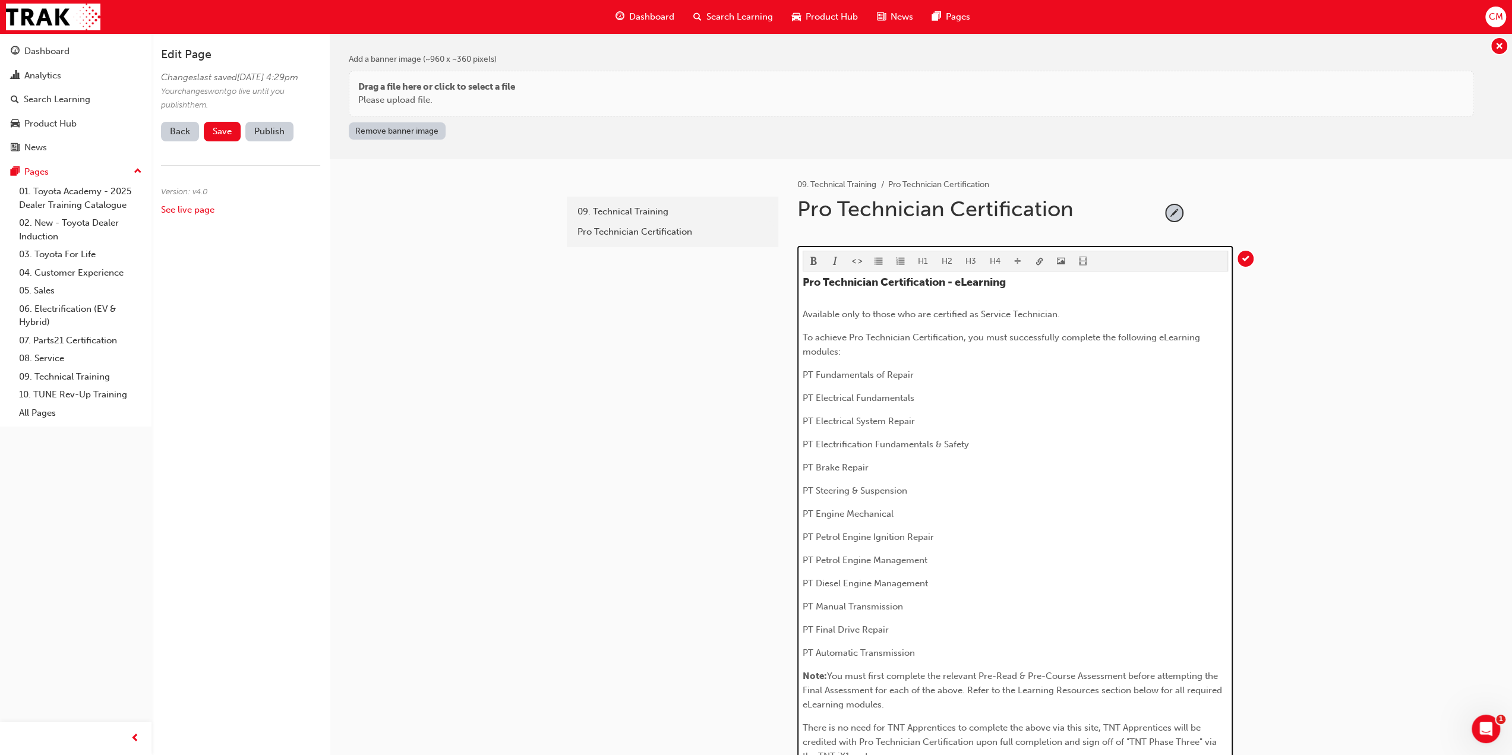
click at [836, 349] on span "To achieve Pro Technician Certification, you must successfully complete the fol…" at bounding box center [1002, 344] width 400 height 25
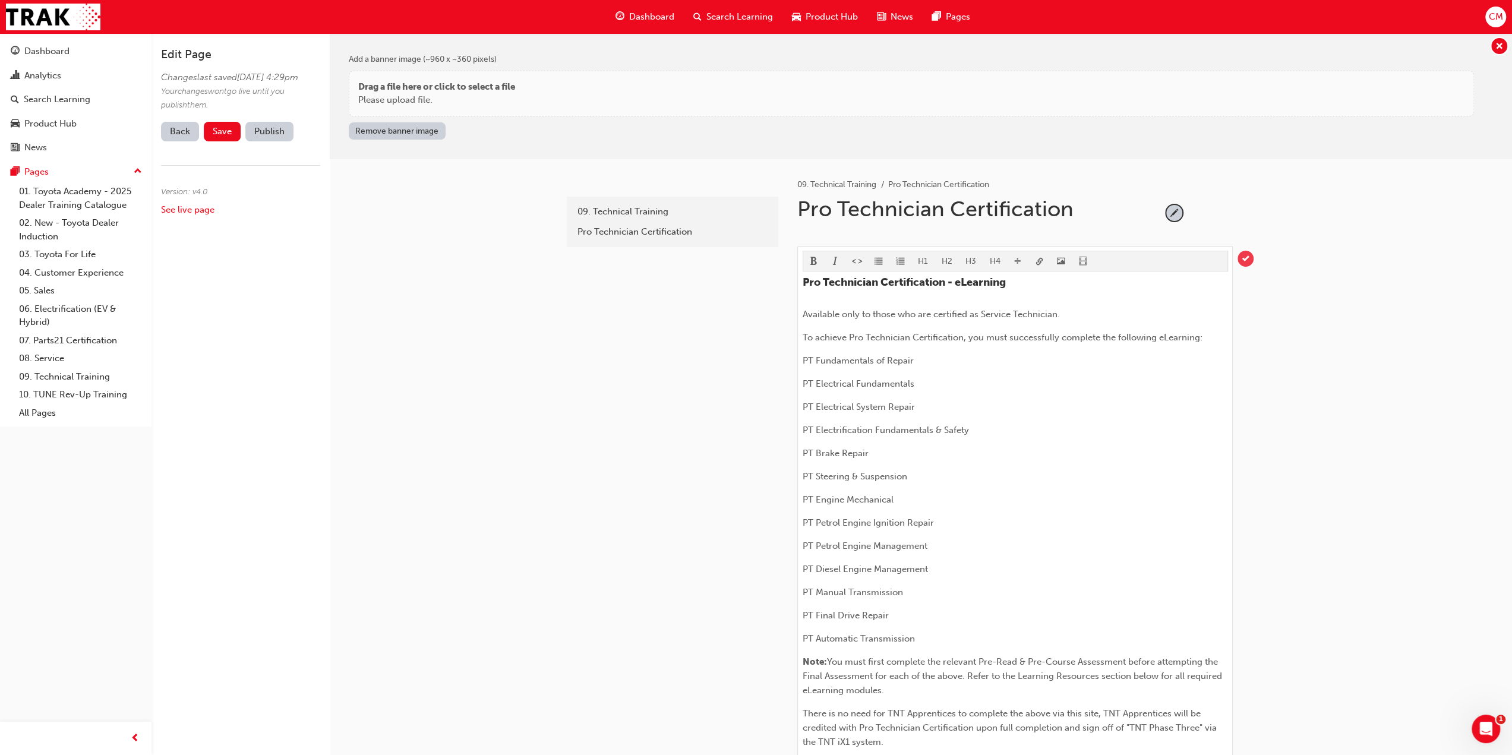
click at [1243, 255] on span "tick-icon" at bounding box center [1245, 259] width 16 height 16
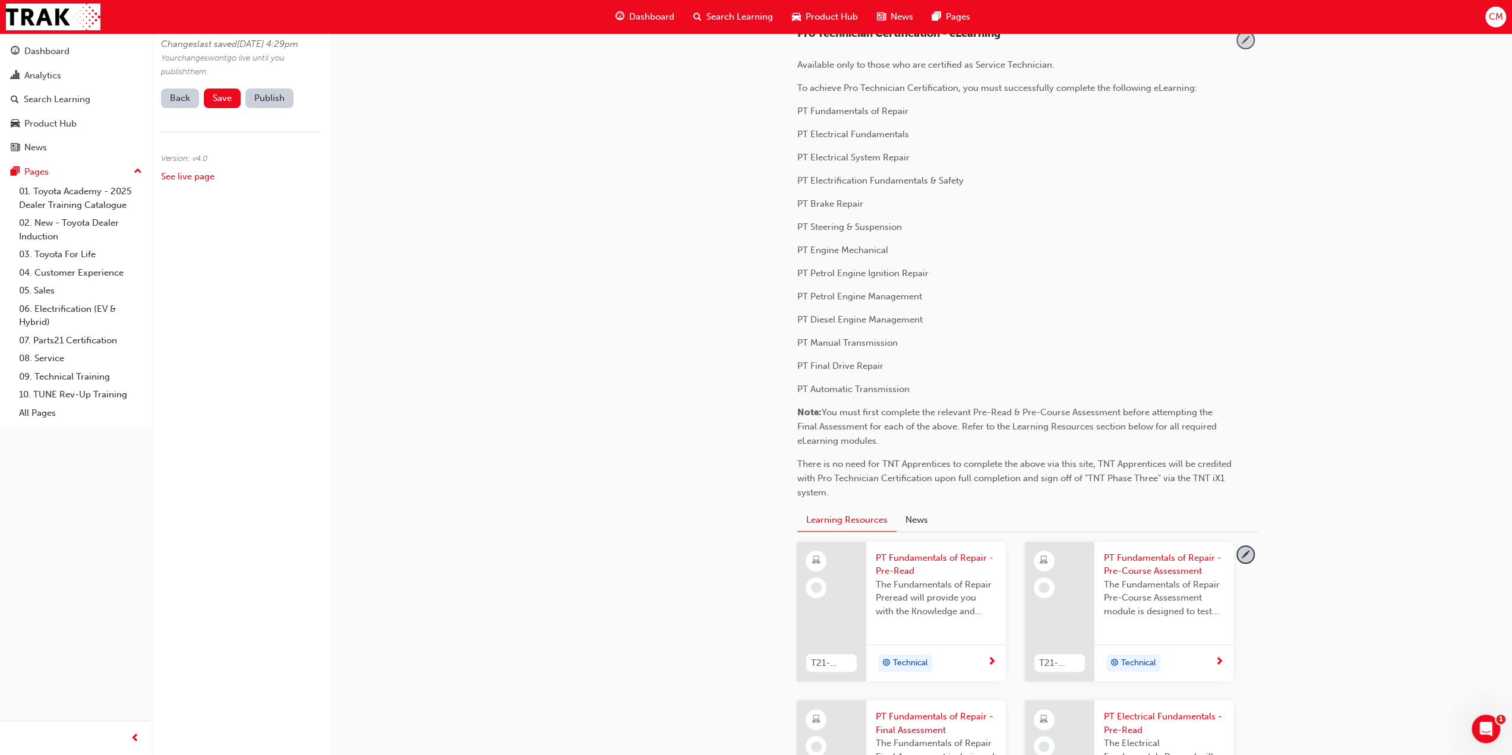
scroll to position [238, 0]
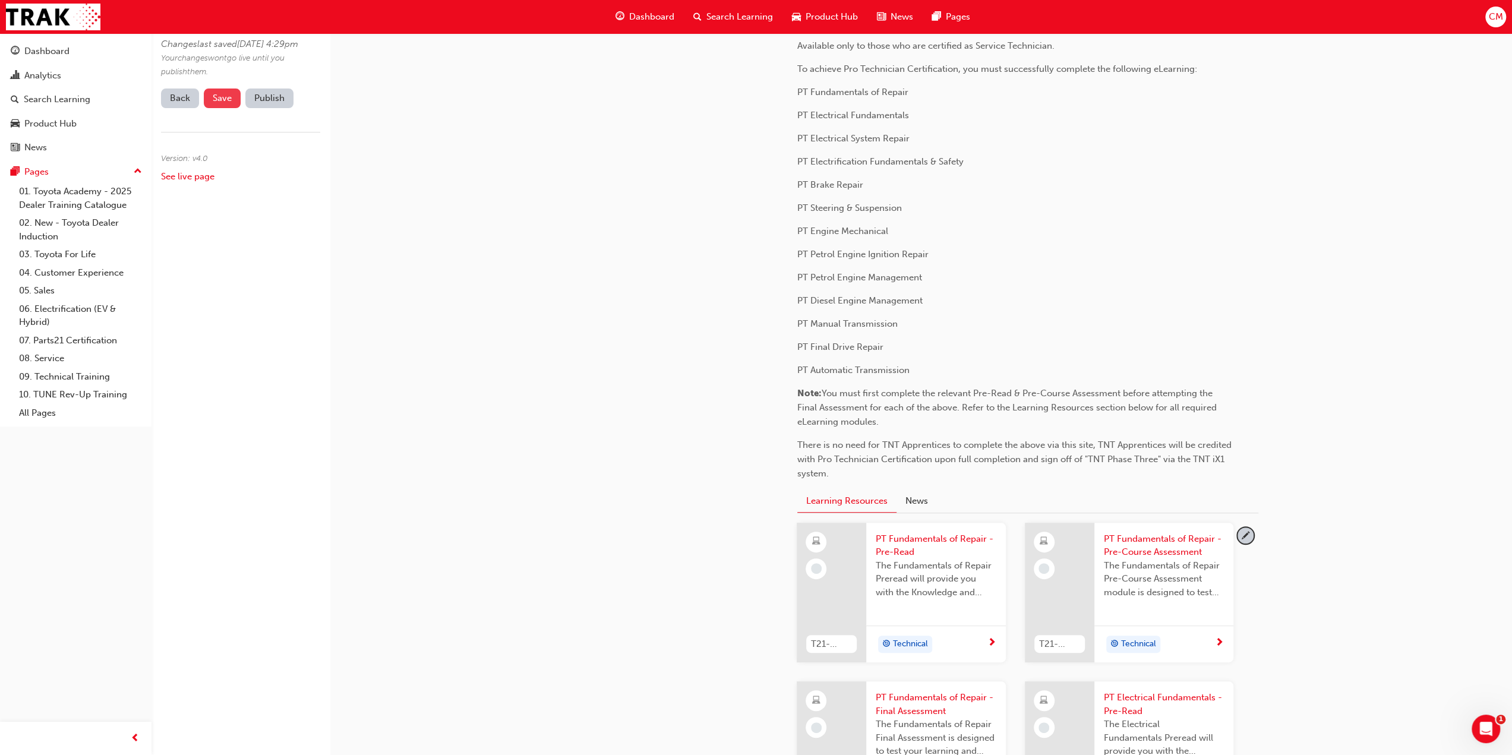
click at [219, 103] on span "Save" at bounding box center [222, 98] width 19 height 11
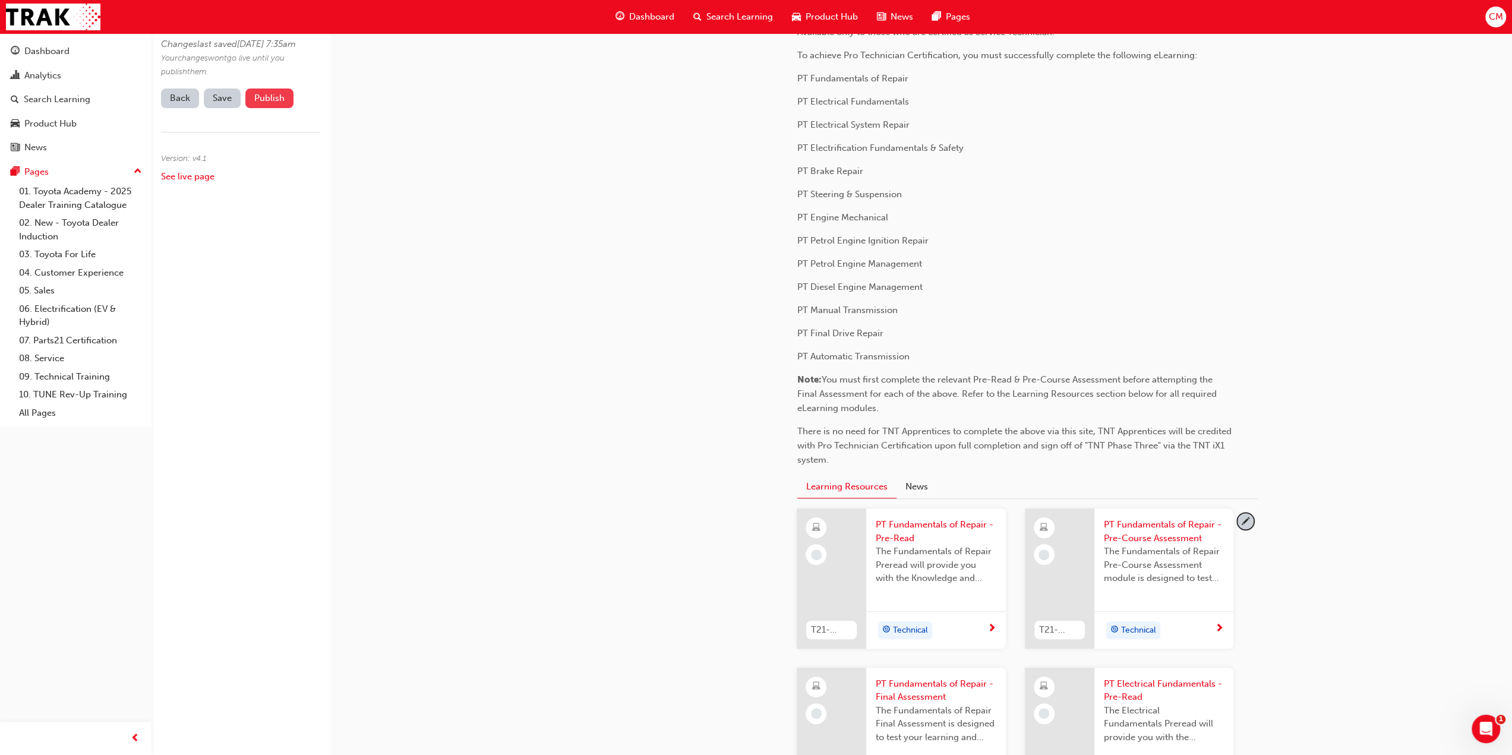
click at [262, 108] on button "Publish" at bounding box center [269, 98] width 48 height 20
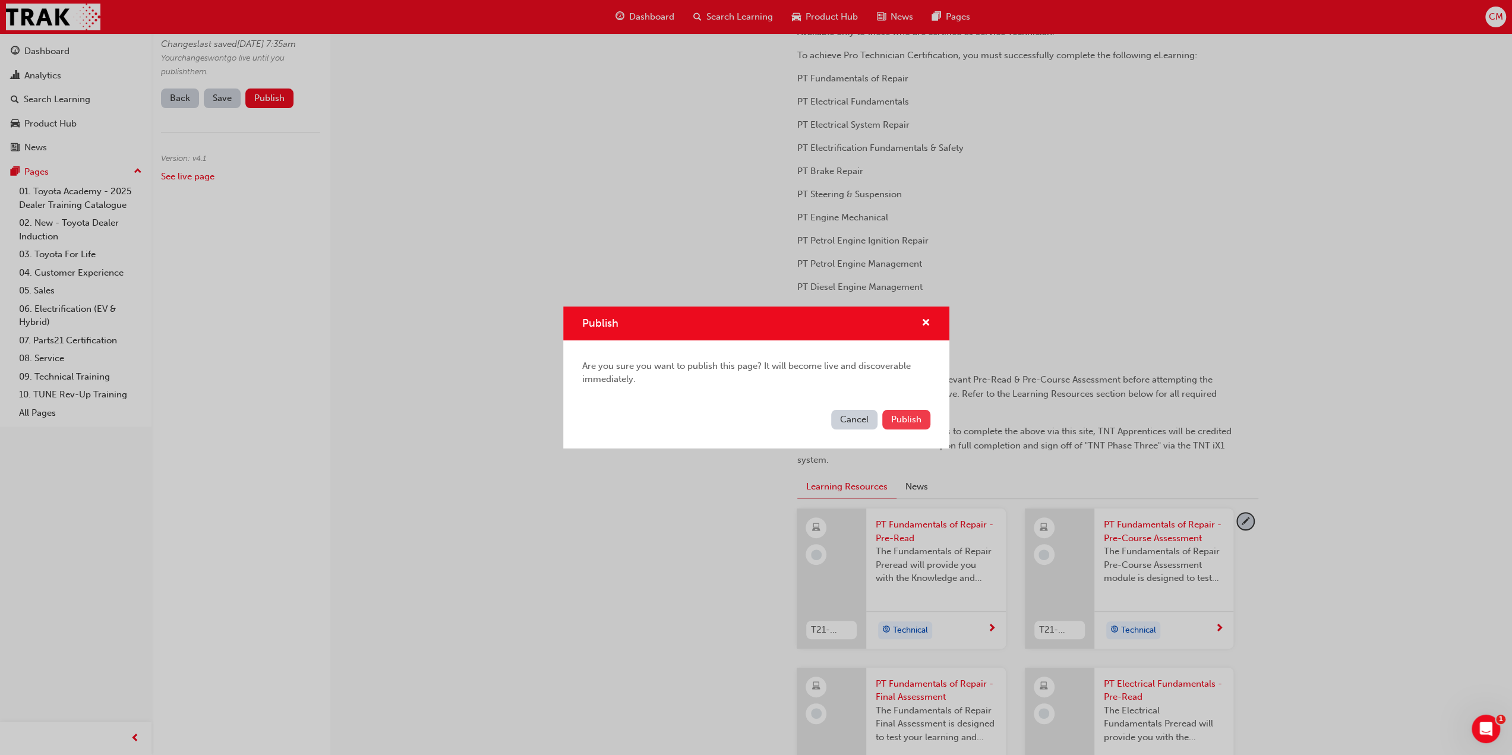
click at [917, 420] on span "Publish" at bounding box center [906, 419] width 30 height 11
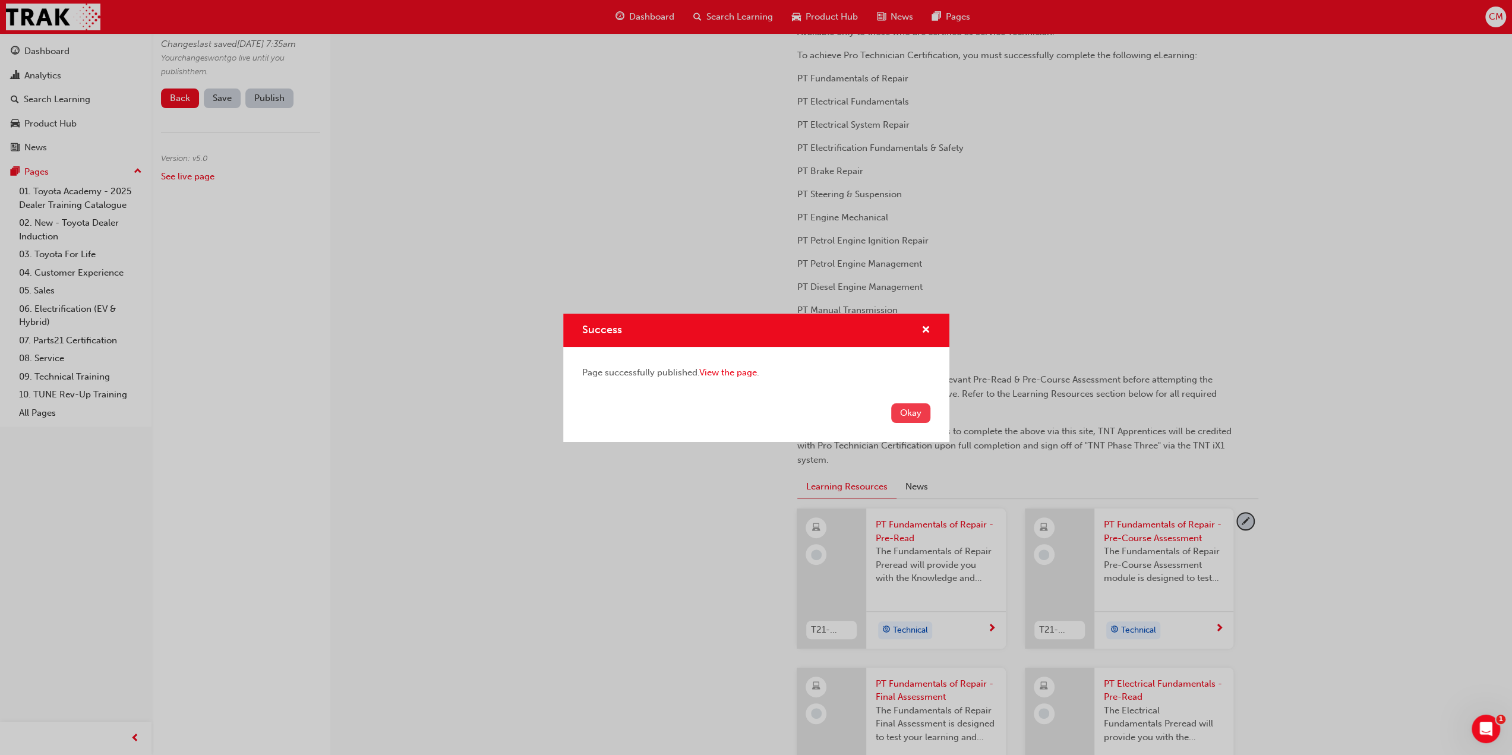
click at [912, 415] on button "Okay" at bounding box center [910, 413] width 39 height 20
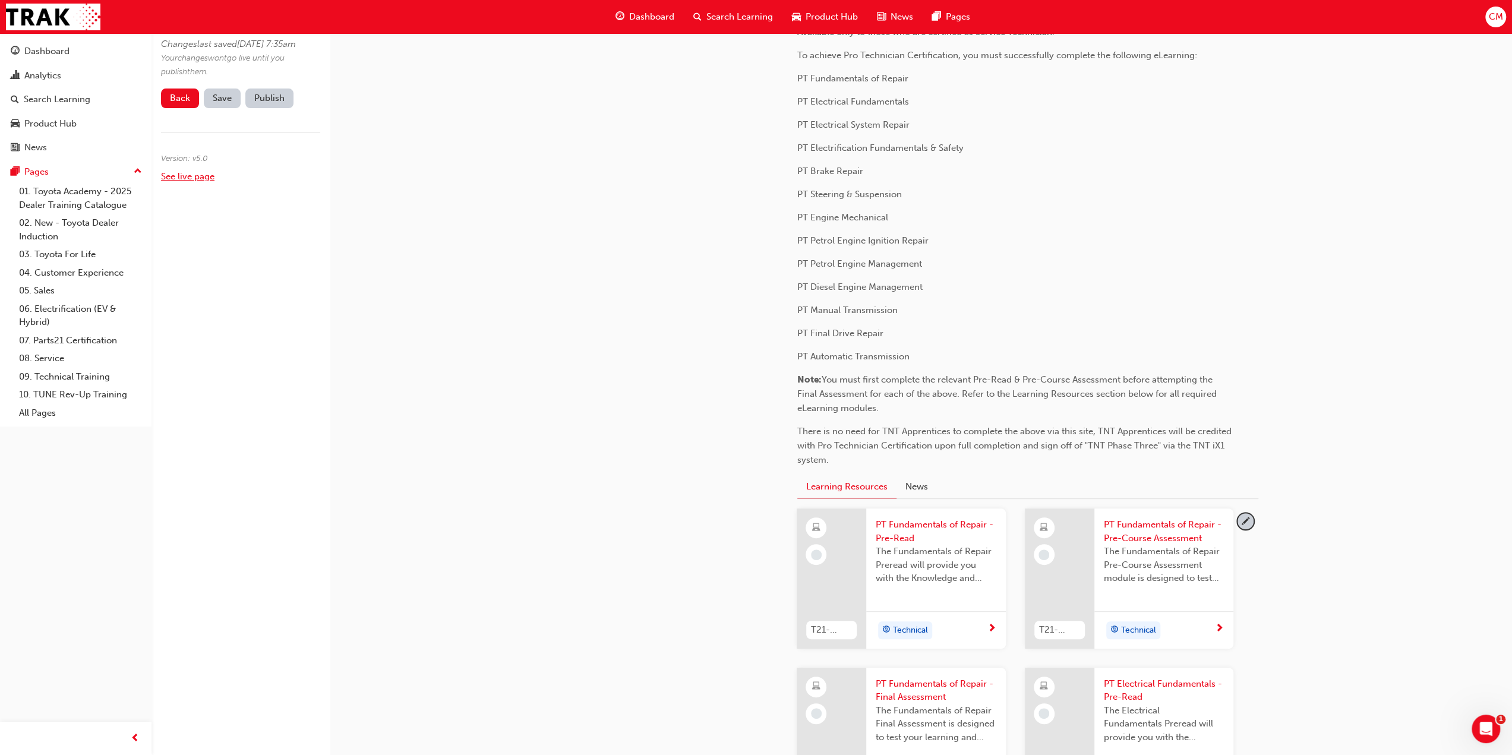
click at [172, 182] on link "See live page" at bounding box center [187, 176] width 53 height 11
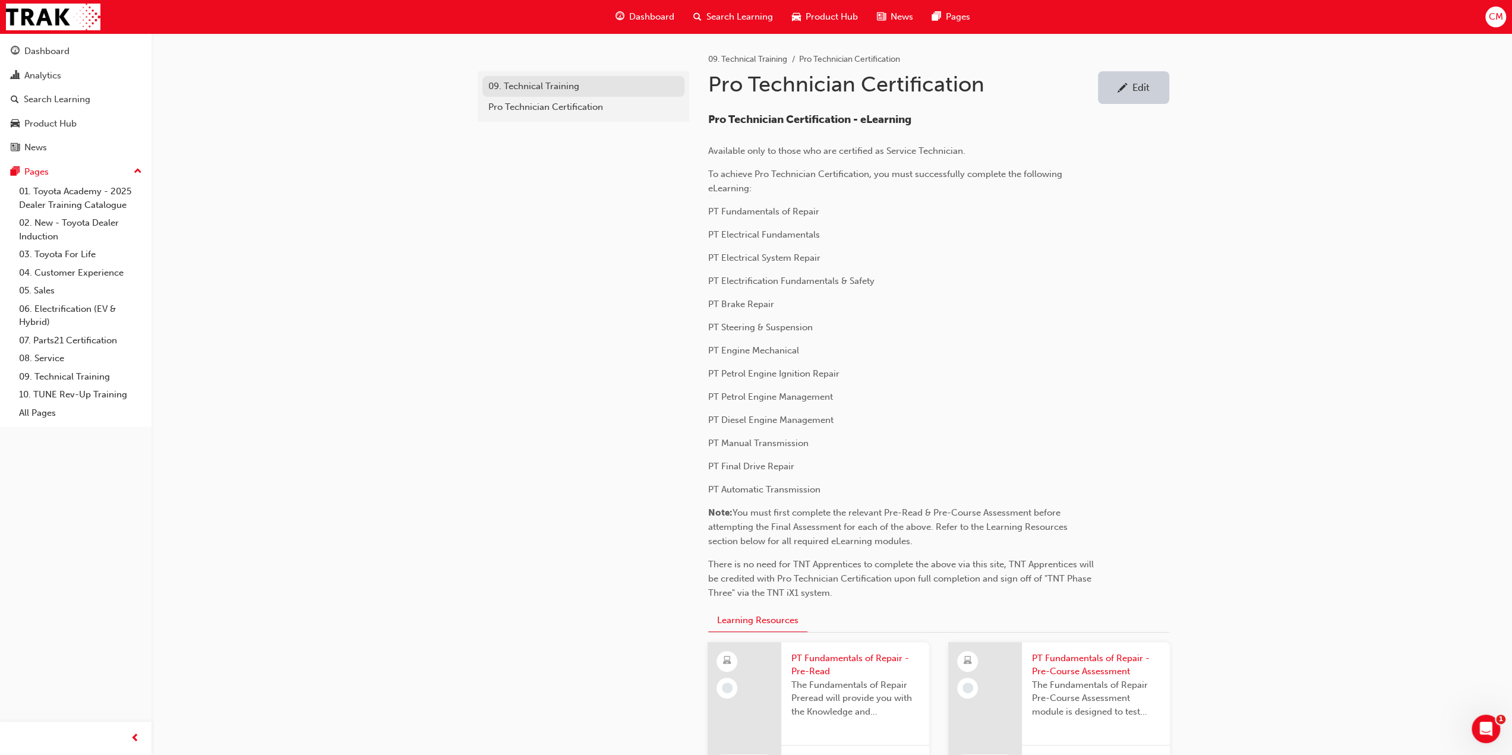
click at [519, 86] on div "09. Technical Training" at bounding box center [583, 87] width 190 height 14
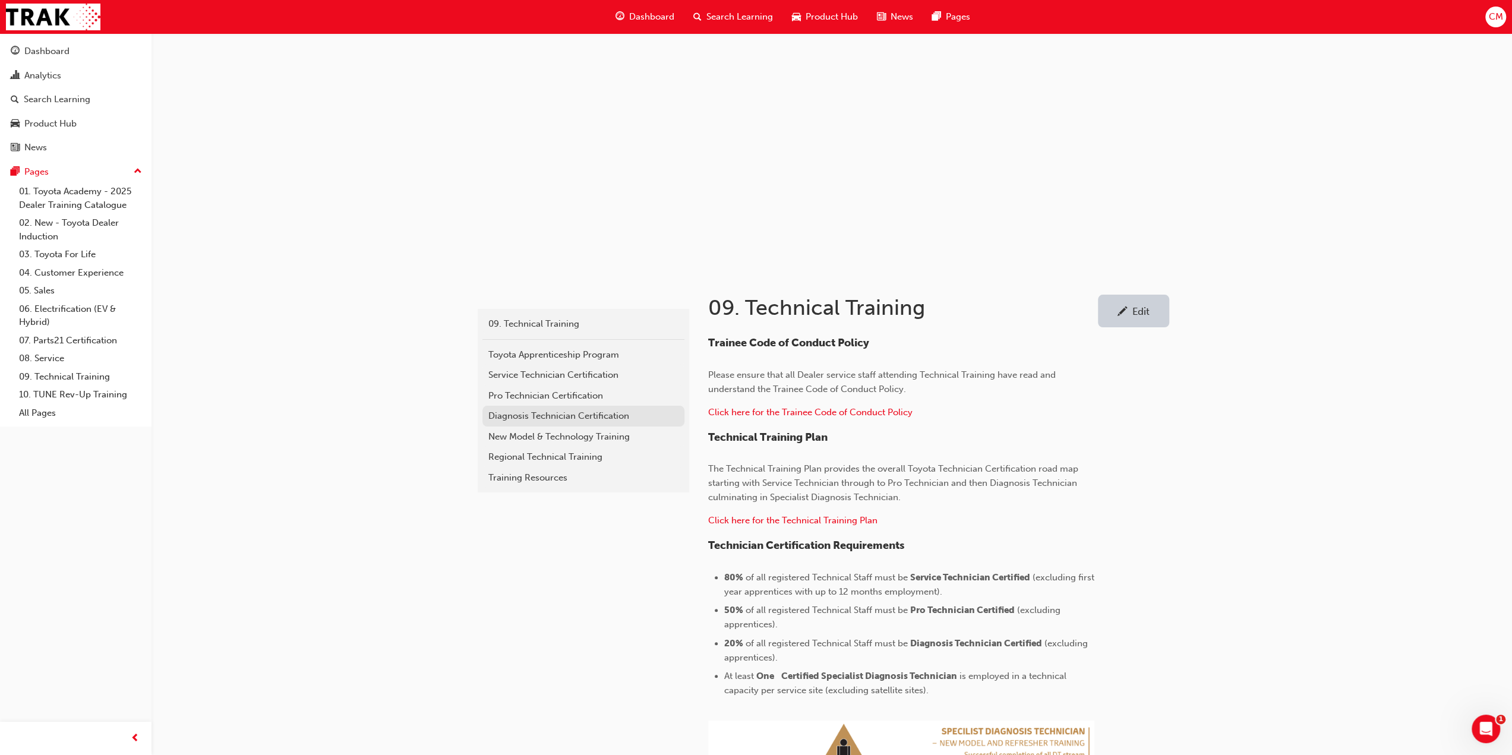
click at [511, 416] on div "Diagnosis Technician Certification" at bounding box center [583, 416] width 190 height 14
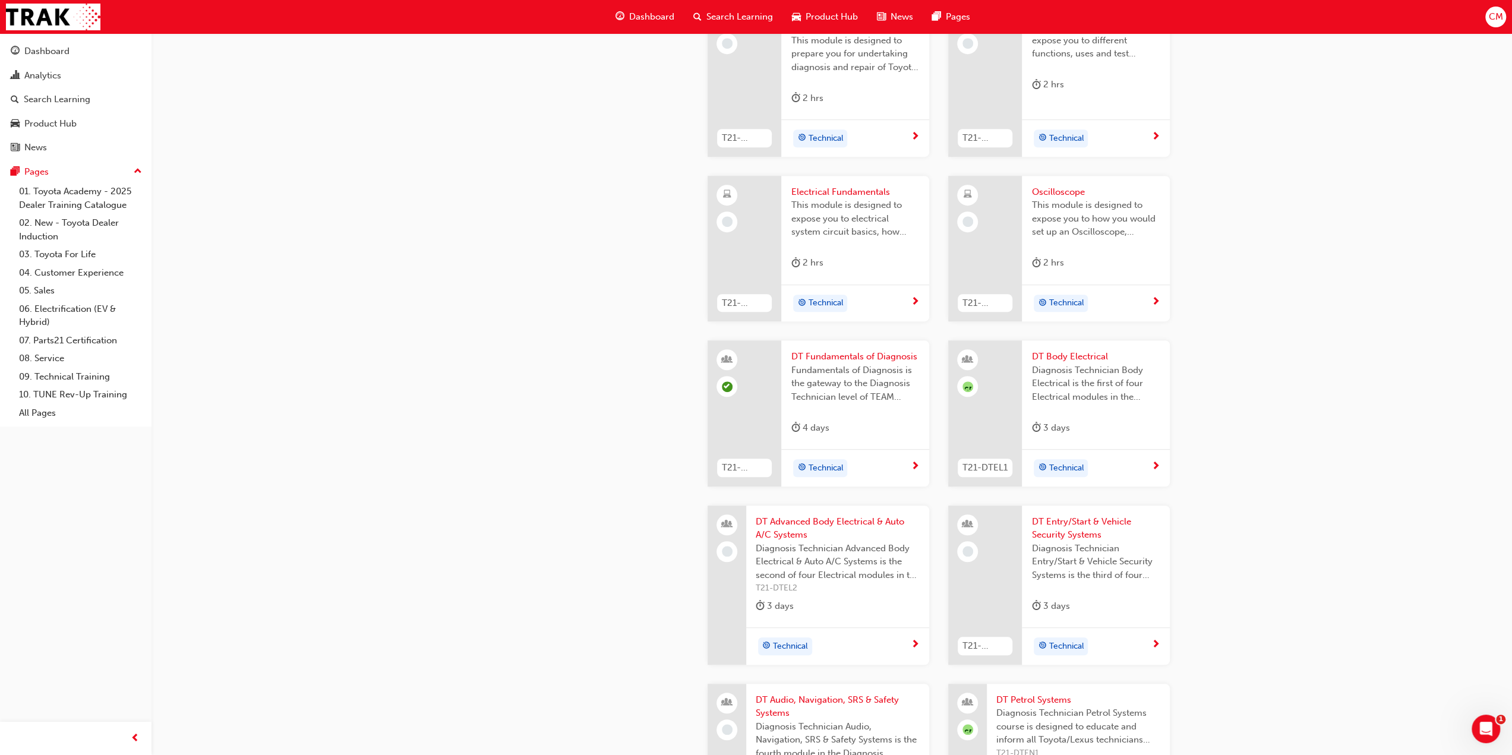
scroll to position [713, 0]
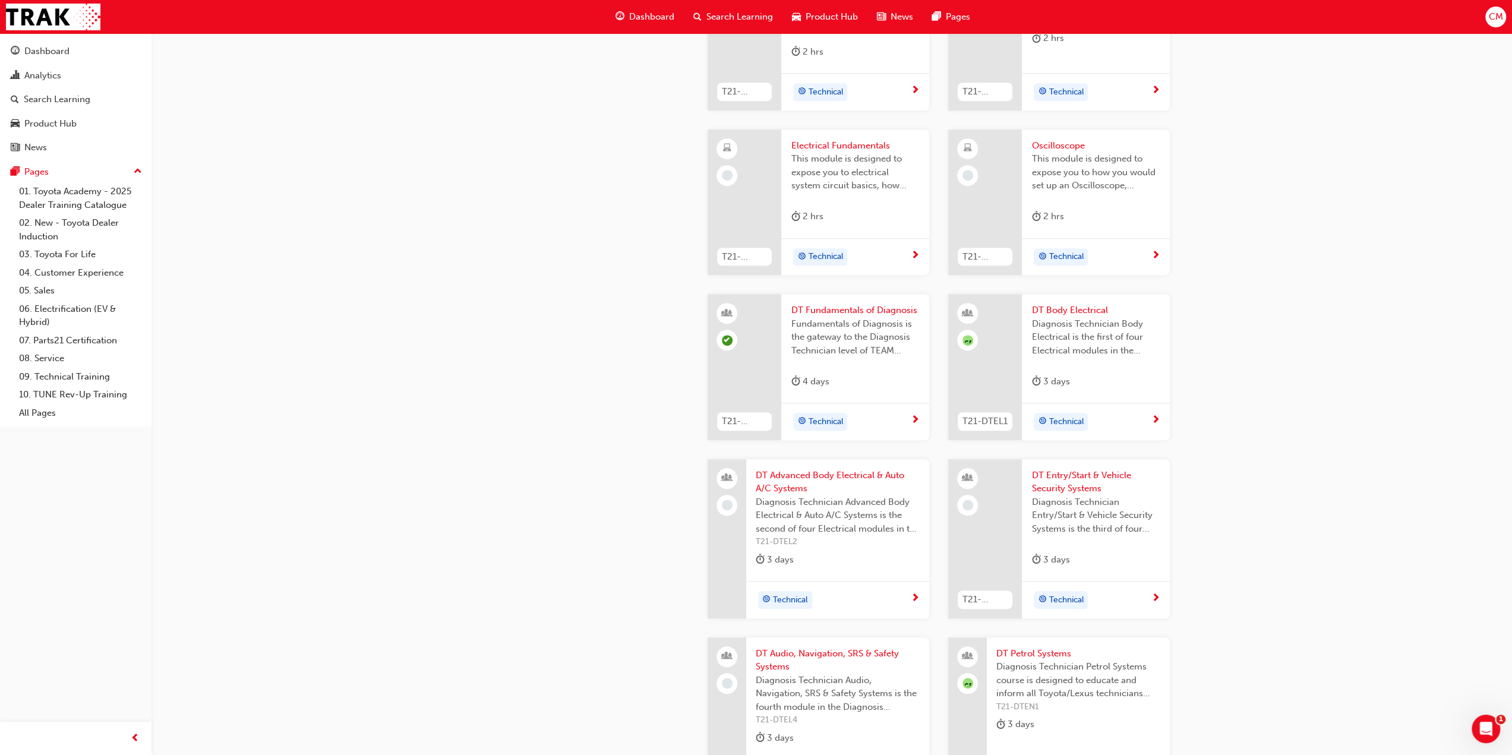
click at [830, 331] on span "Fundamentals of Diagnosis is the gateway to the Diagnosis Technician level of T…" at bounding box center [855, 337] width 129 height 40
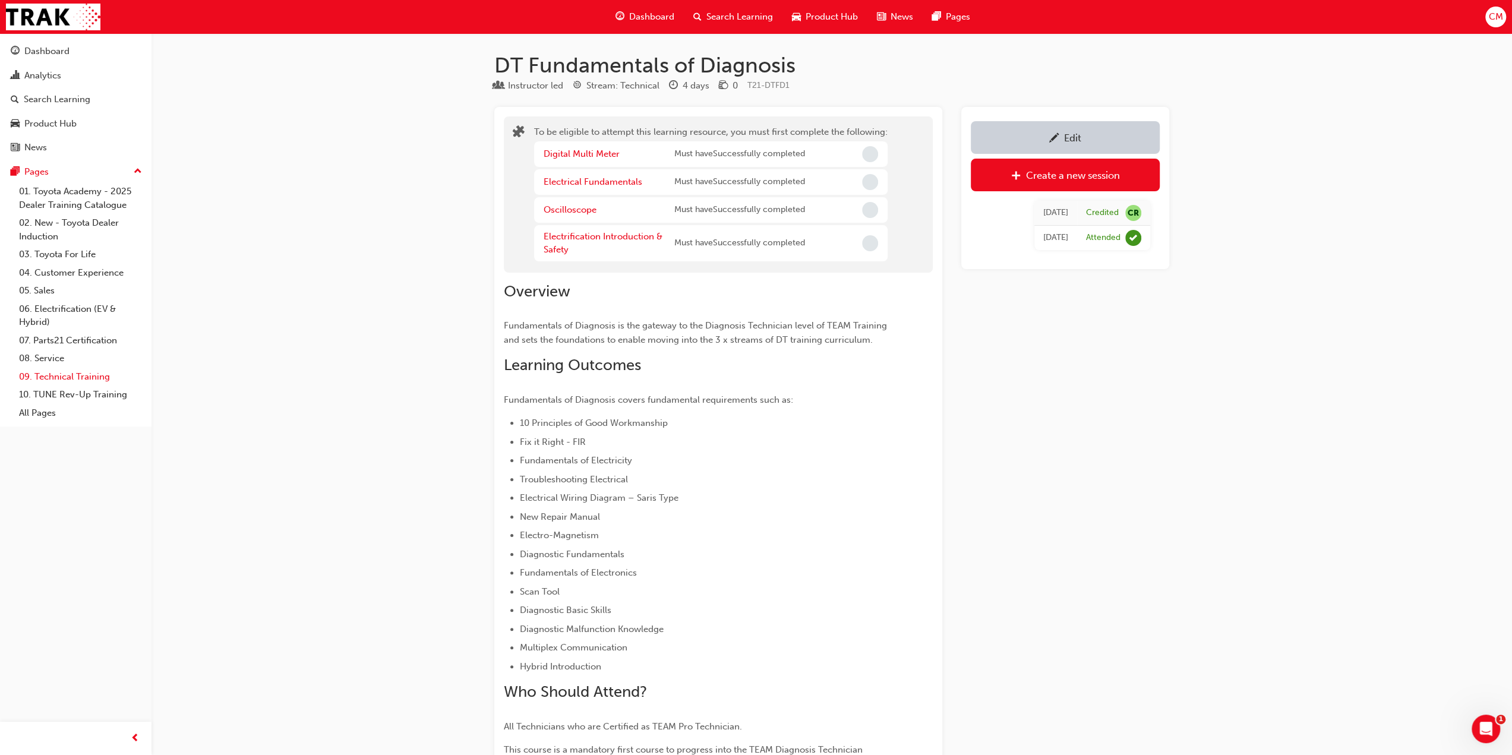
click at [52, 377] on link "09. Technical Training" at bounding box center [80, 377] width 132 height 18
